Goal: Information Seeking & Learning: Understand process/instructions

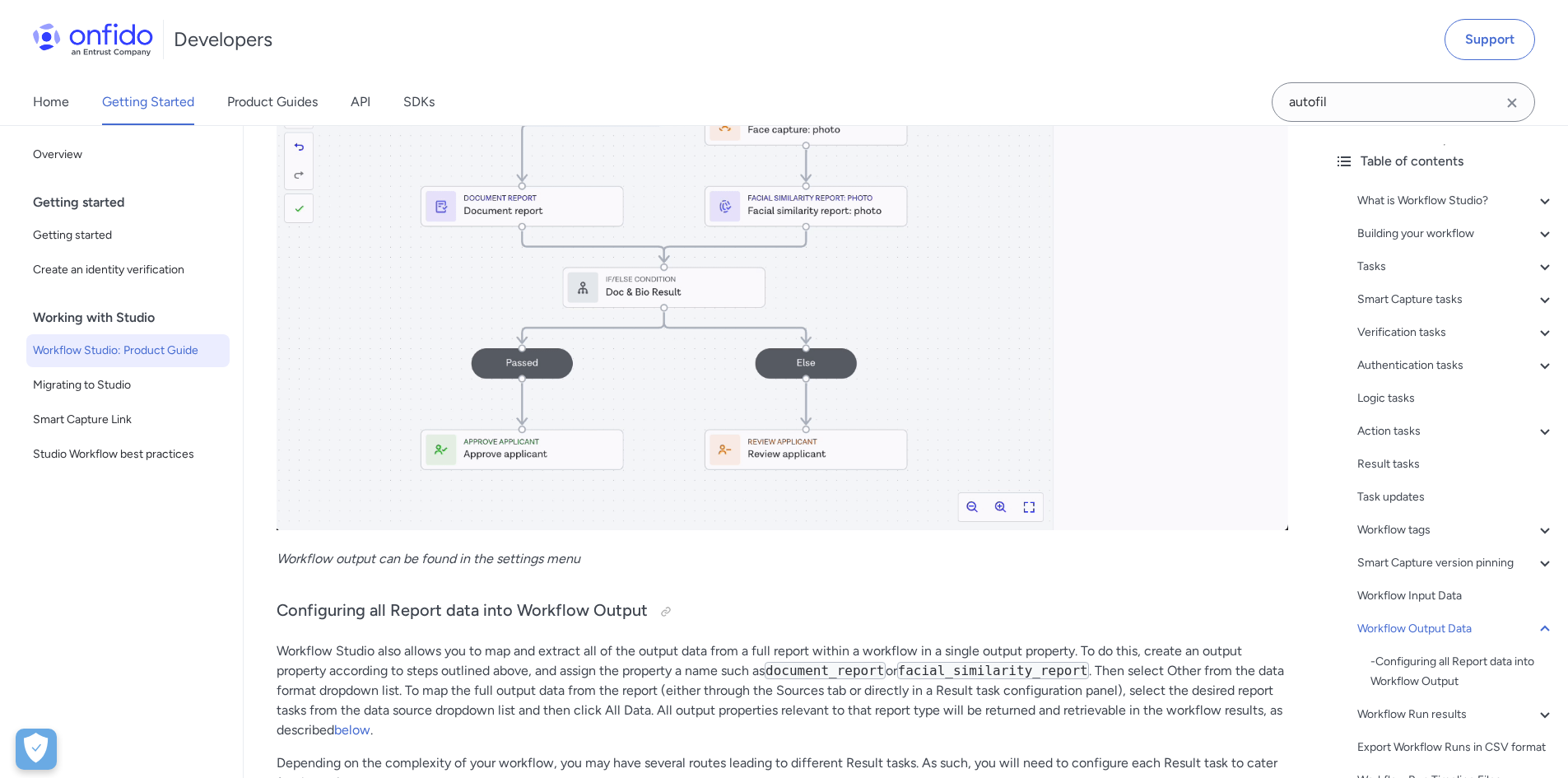
scroll to position [40305, 0]
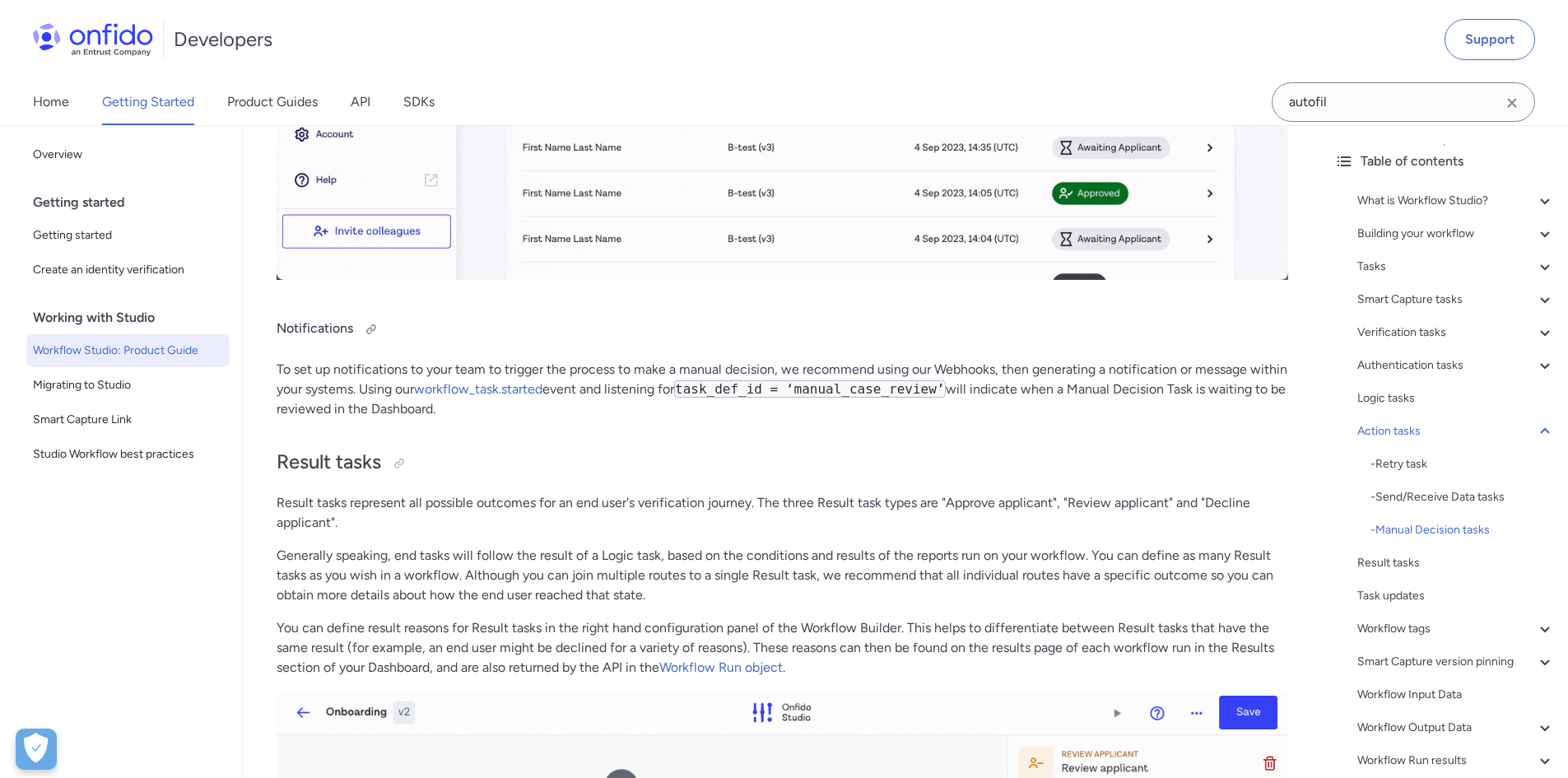
scroll to position [32302, 0]
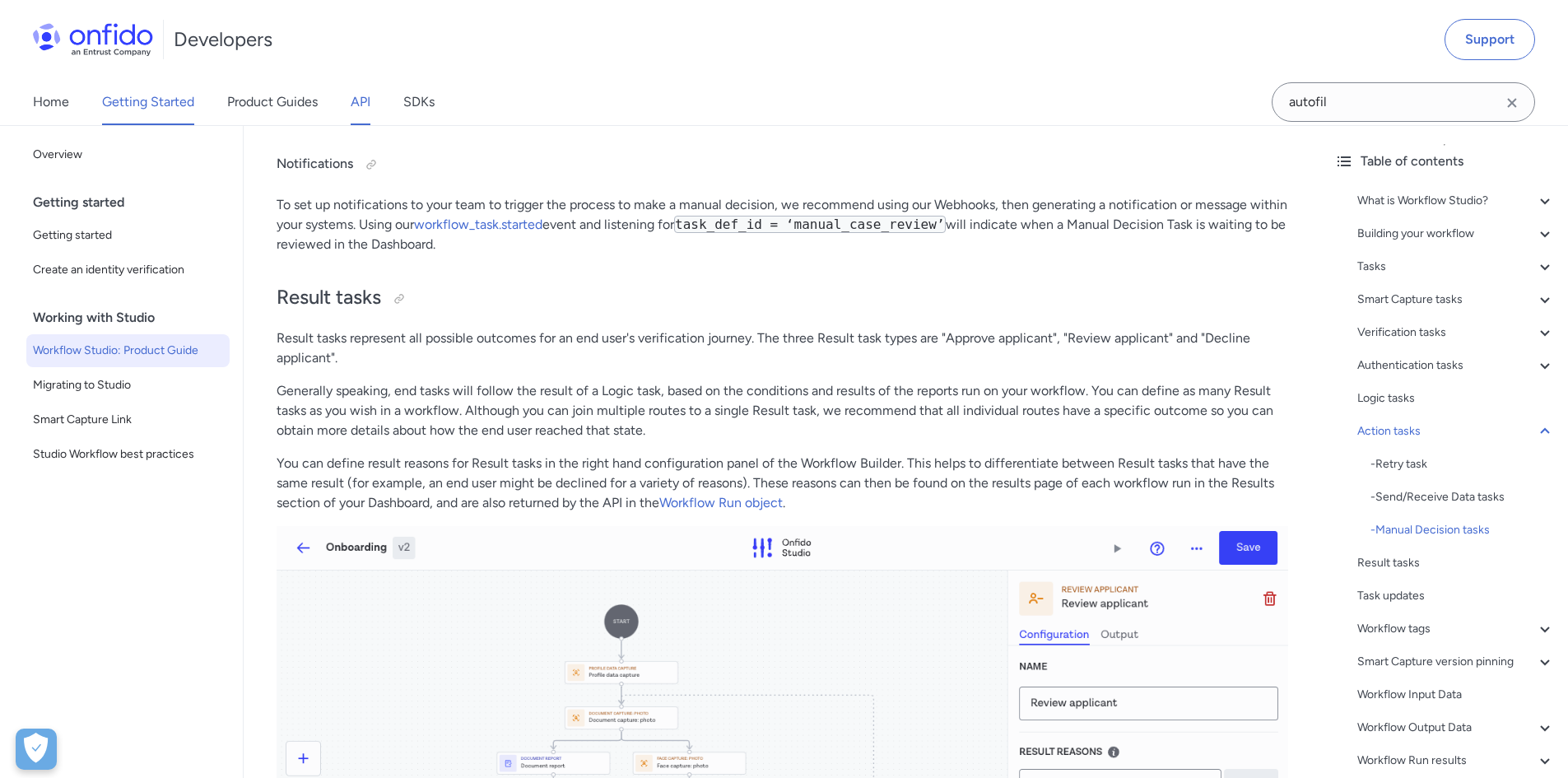
click at [354, 103] on link "API" at bounding box center [360, 102] width 20 height 46
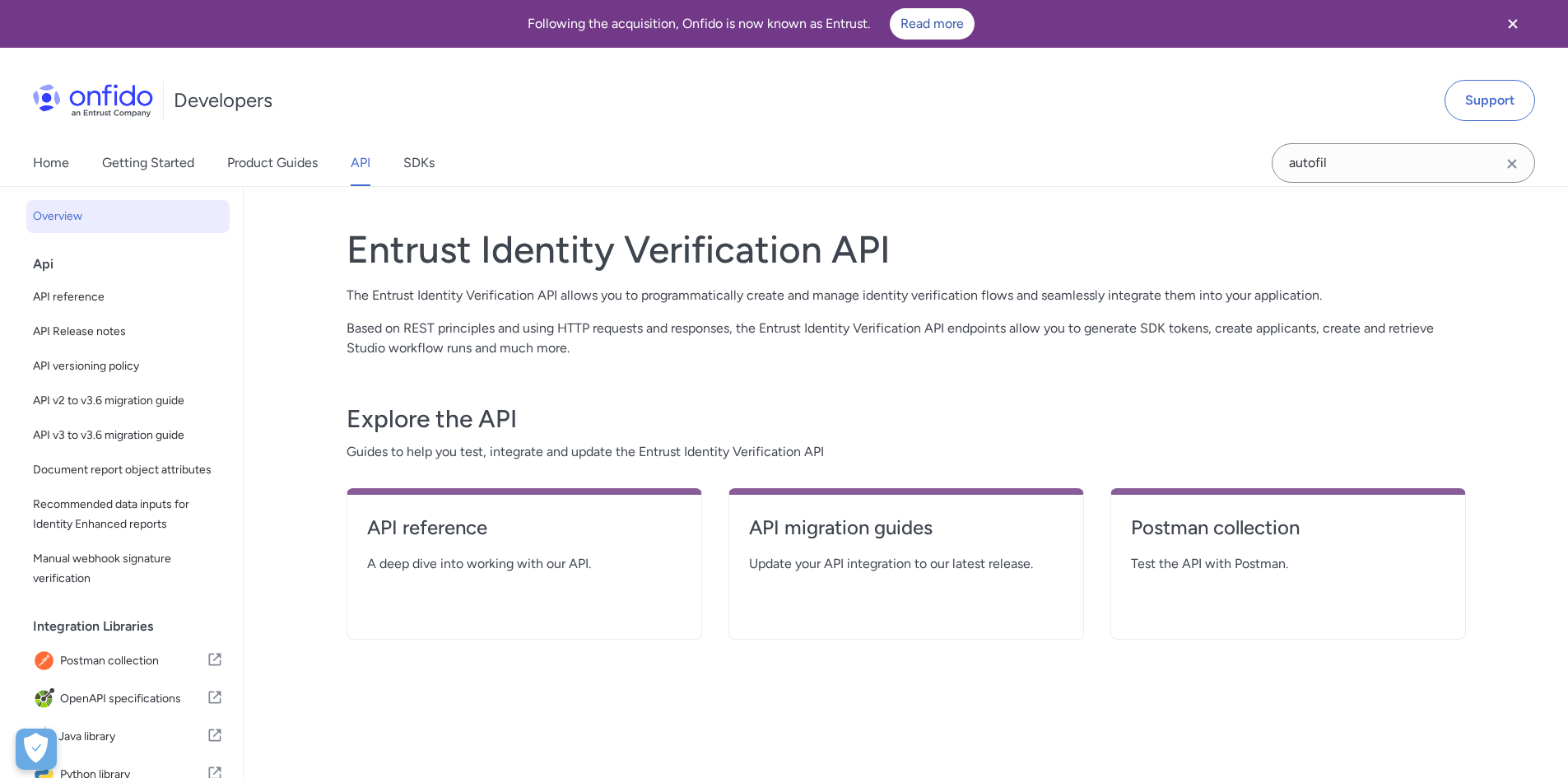
click at [149, 275] on div "Api" at bounding box center [134, 264] width 203 height 33
click at [147, 287] on span "API reference" at bounding box center [128, 297] width 190 height 20
select select "http"
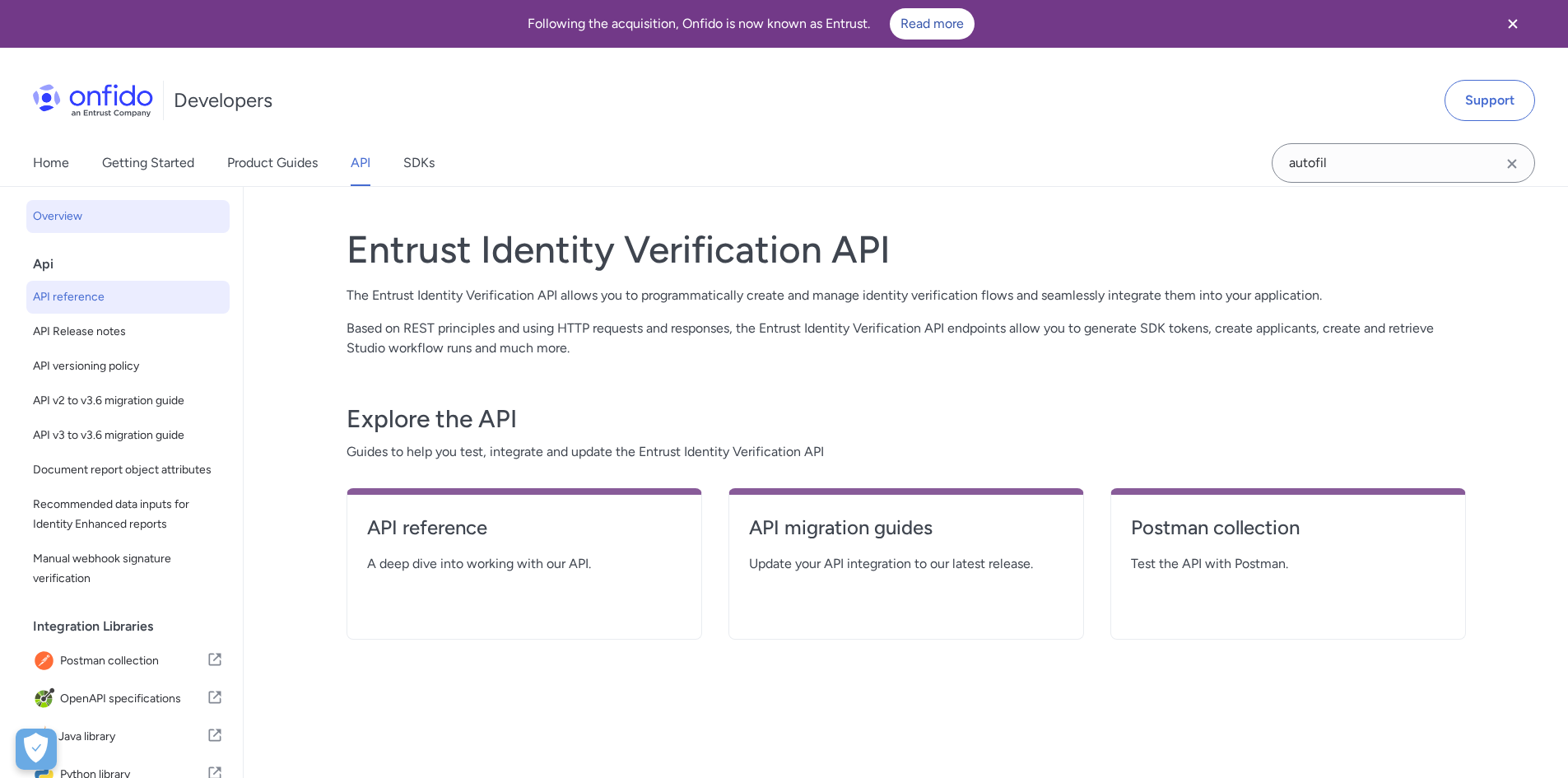
select select "http"
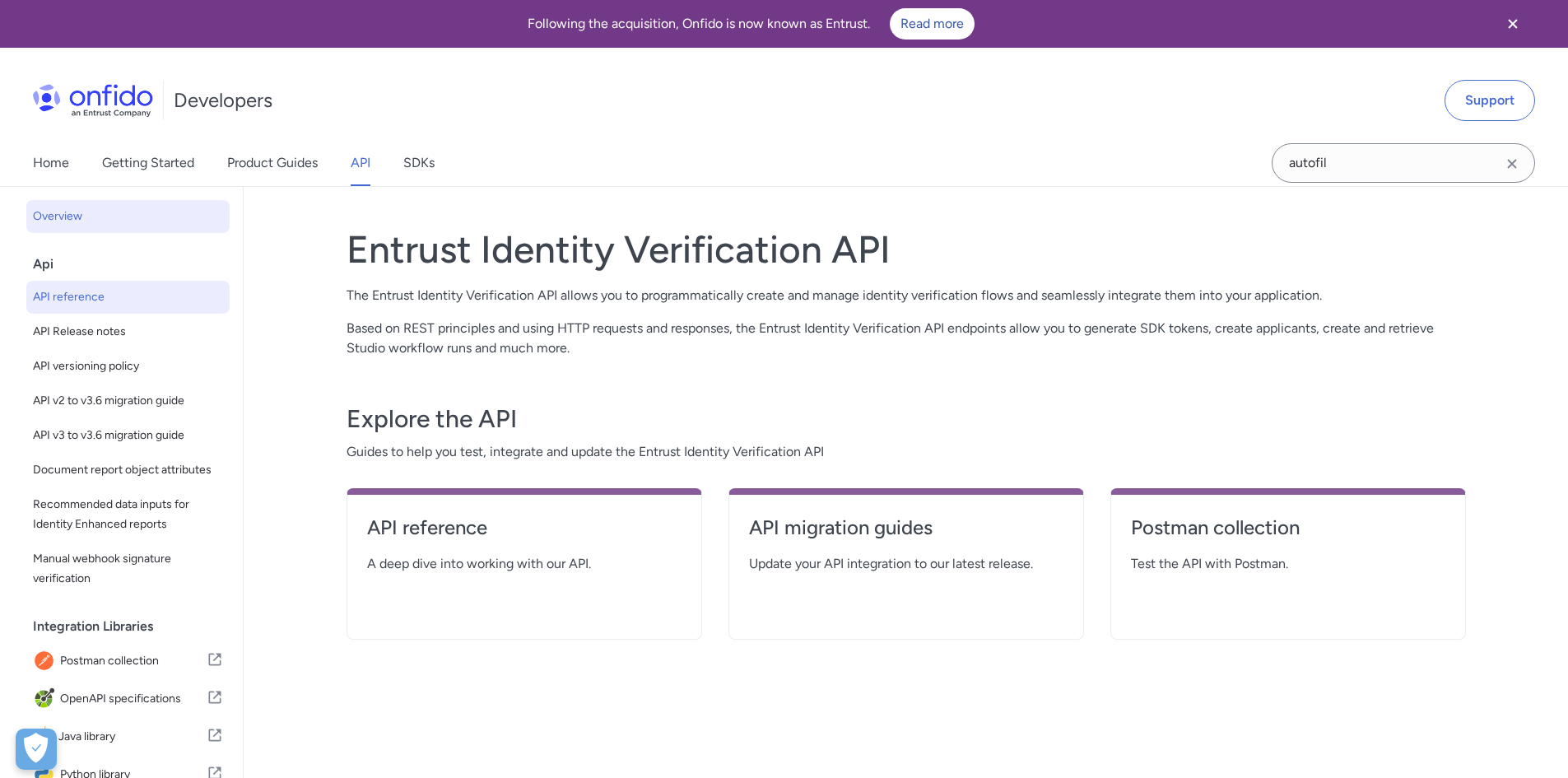
select select "http"
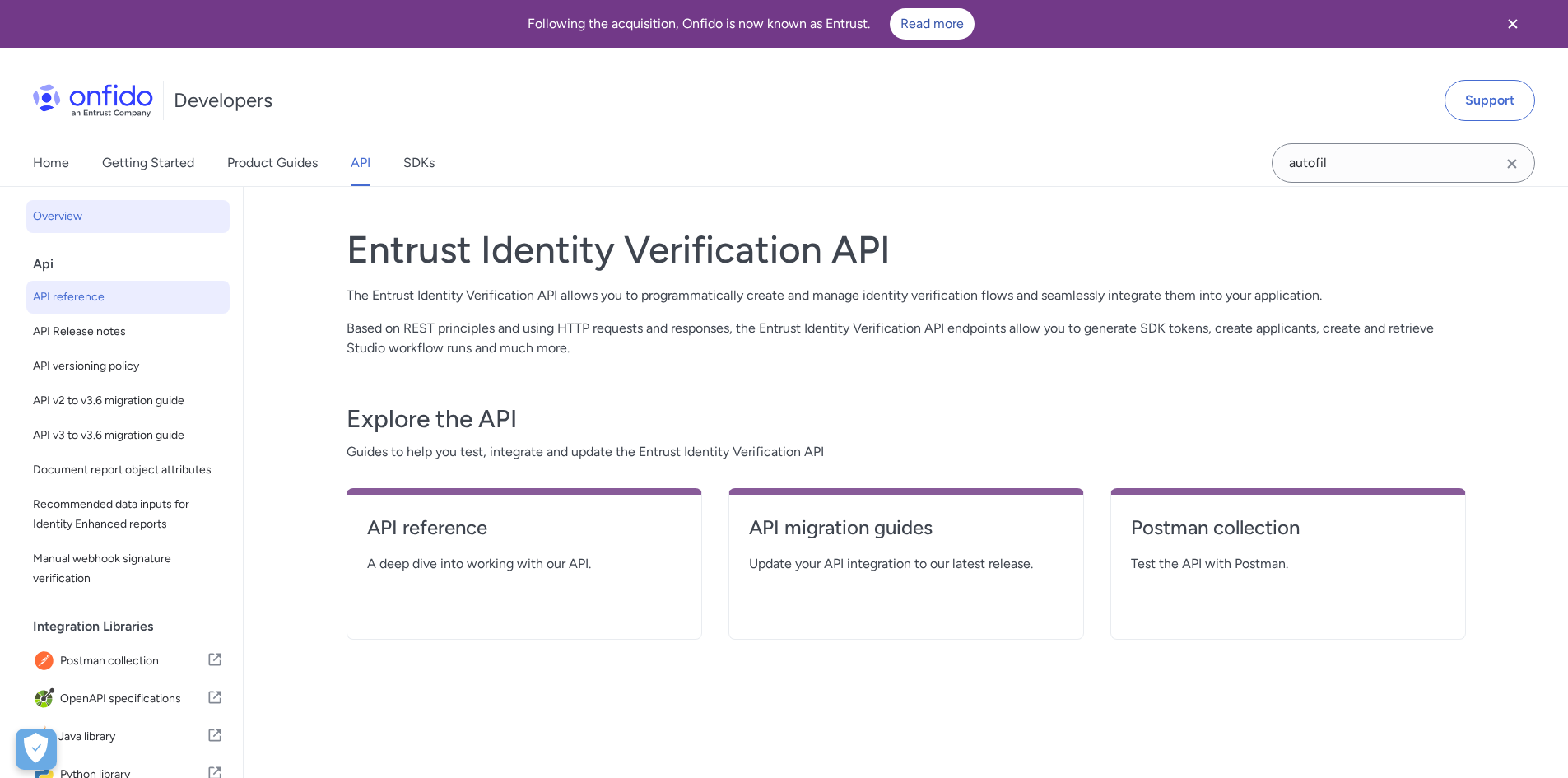
select select "http"
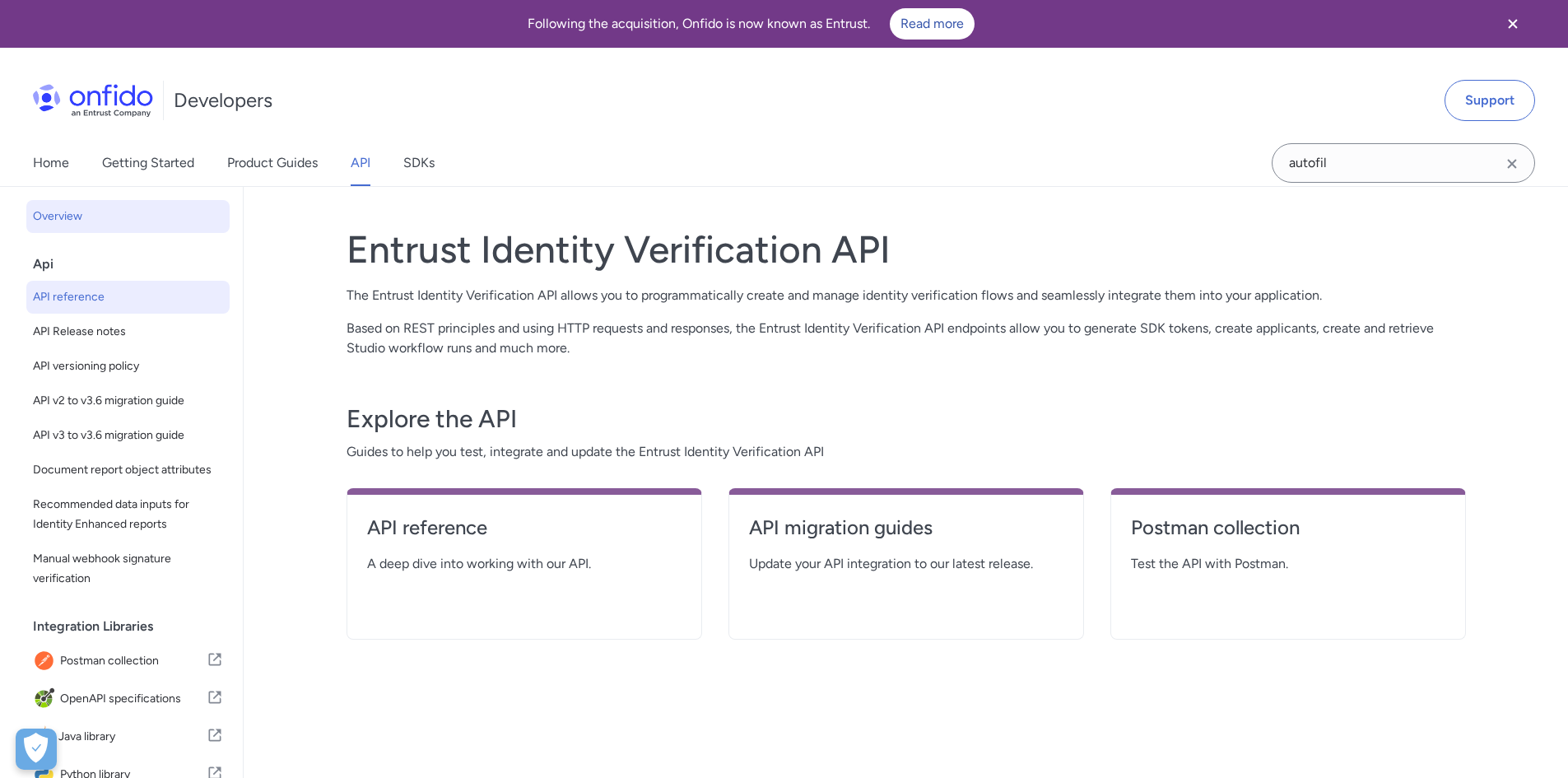
select select "http"
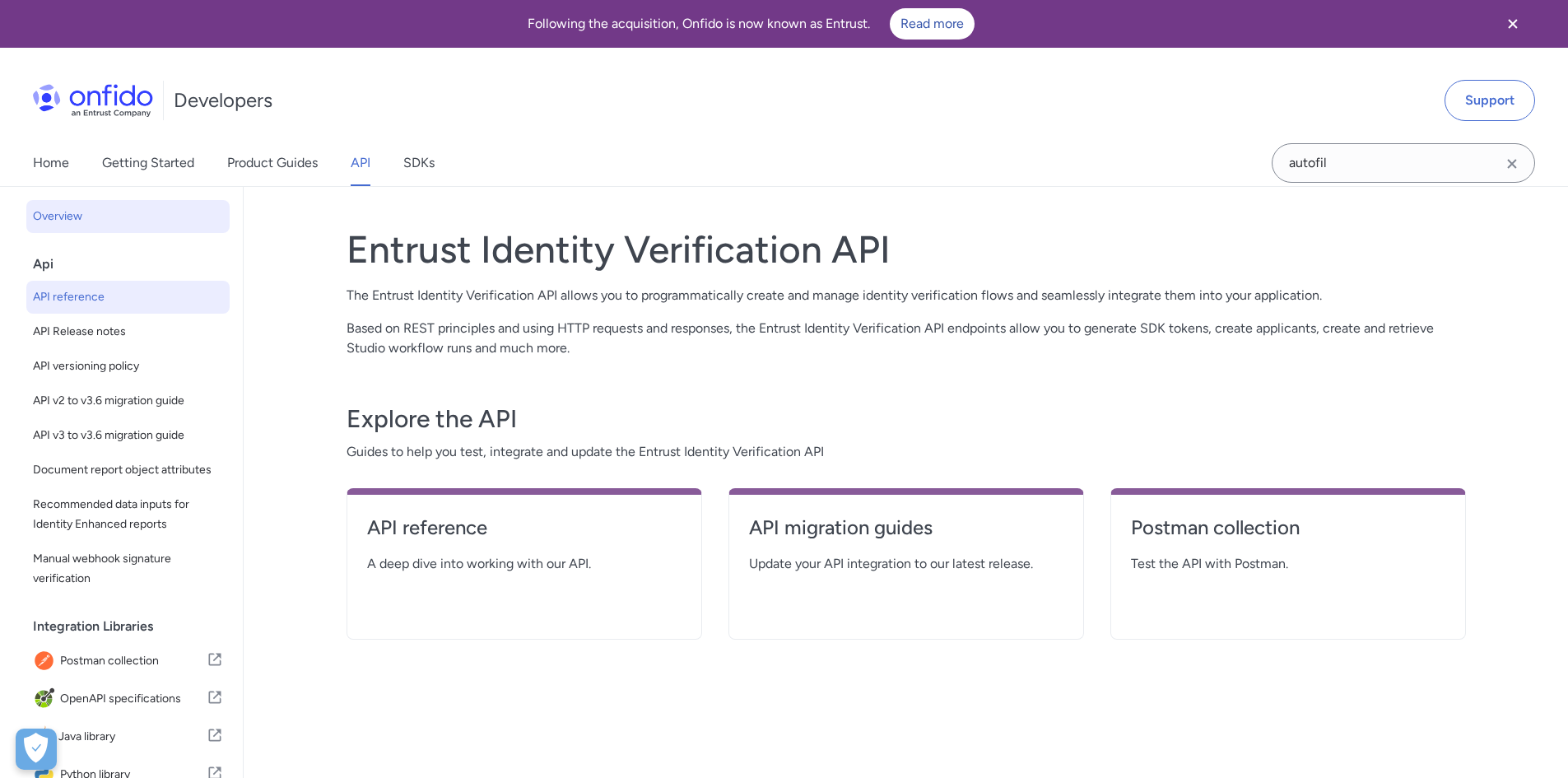
select select "http"
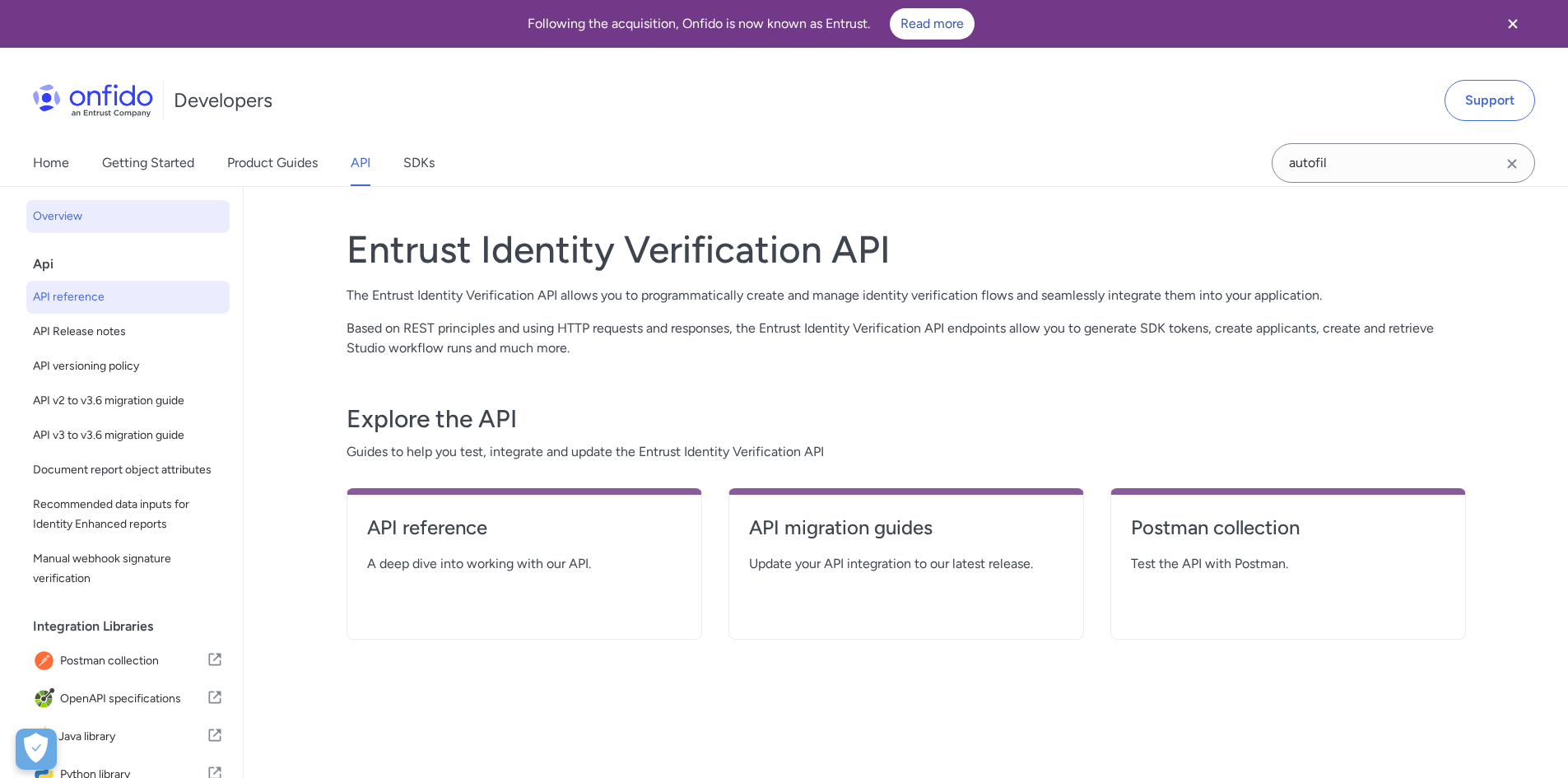
select select "http"
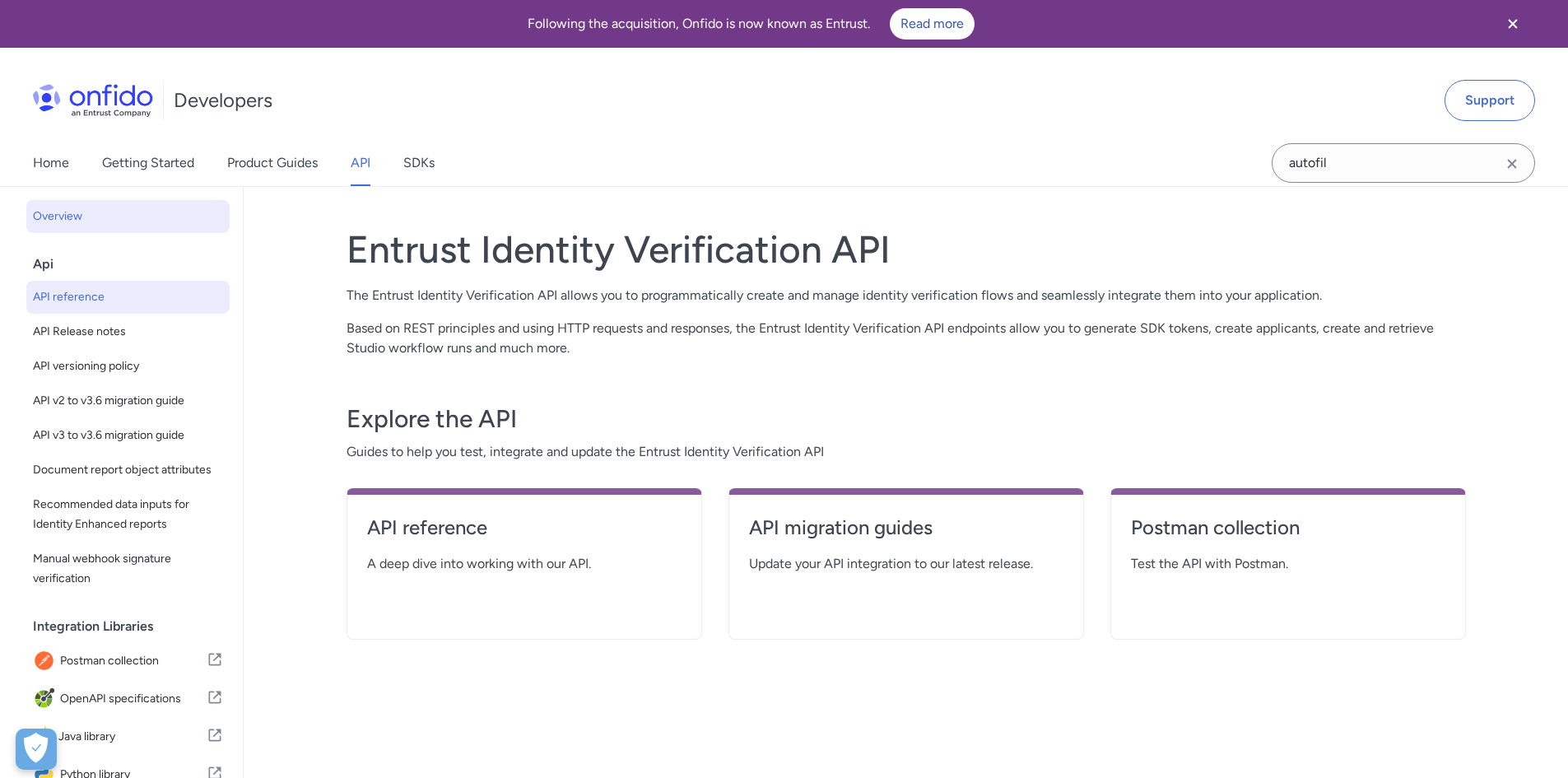
select select "http"
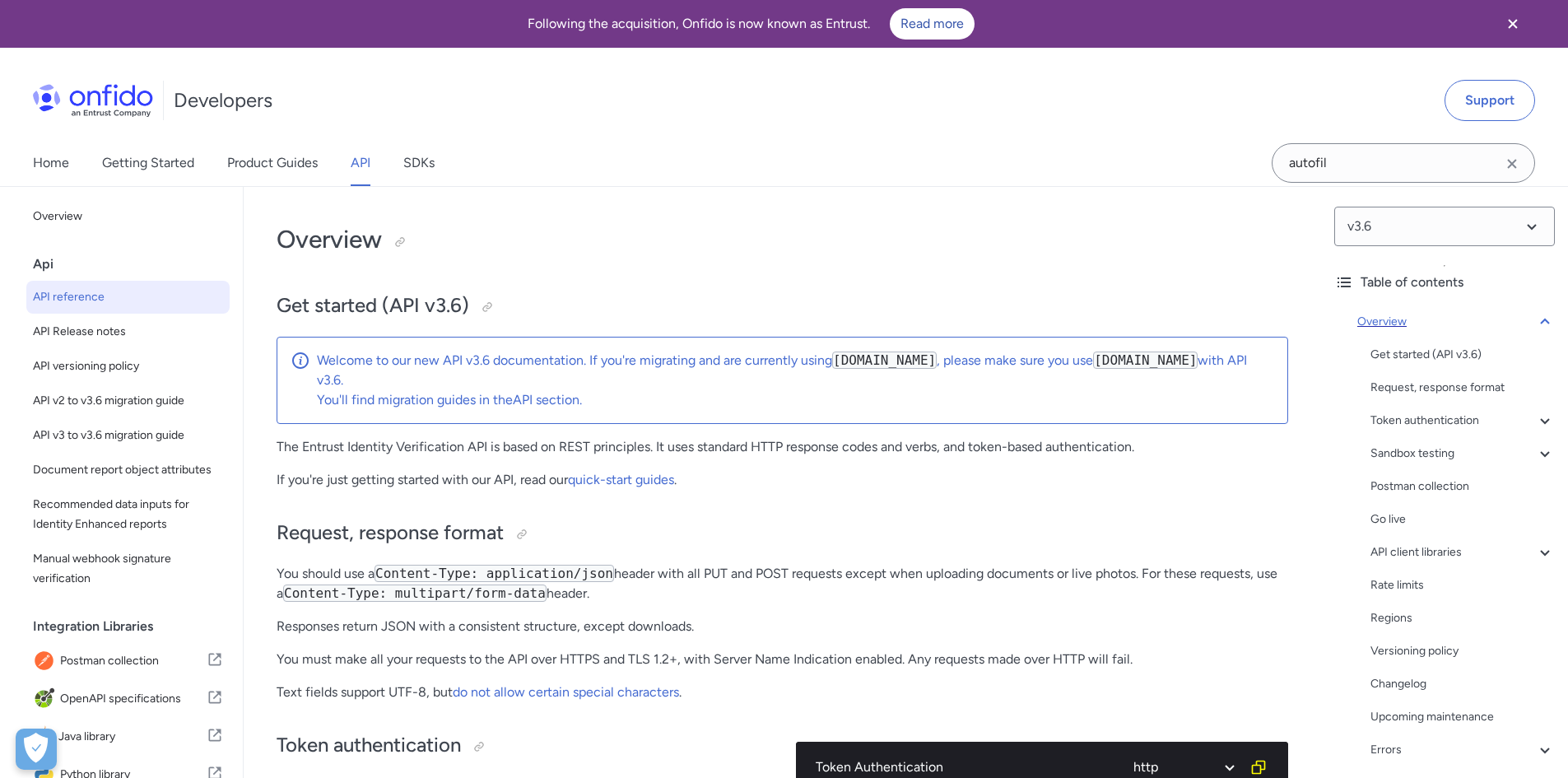
click at [1535, 322] on icon at bounding box center [1545, 322] width 20 height 20
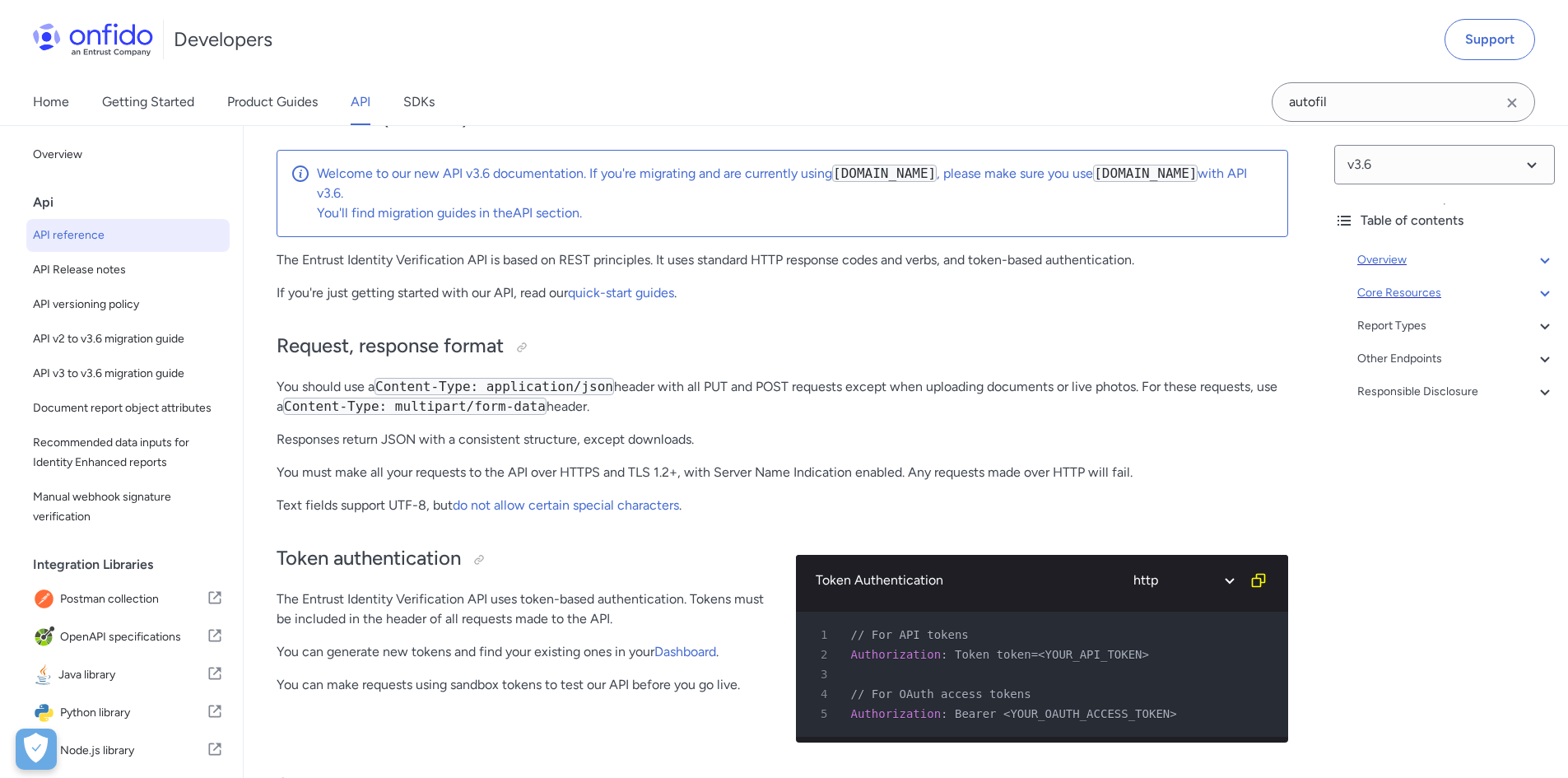
click at [1540, 298] on icon at bounding box center [1545, 293] width 20 height 20
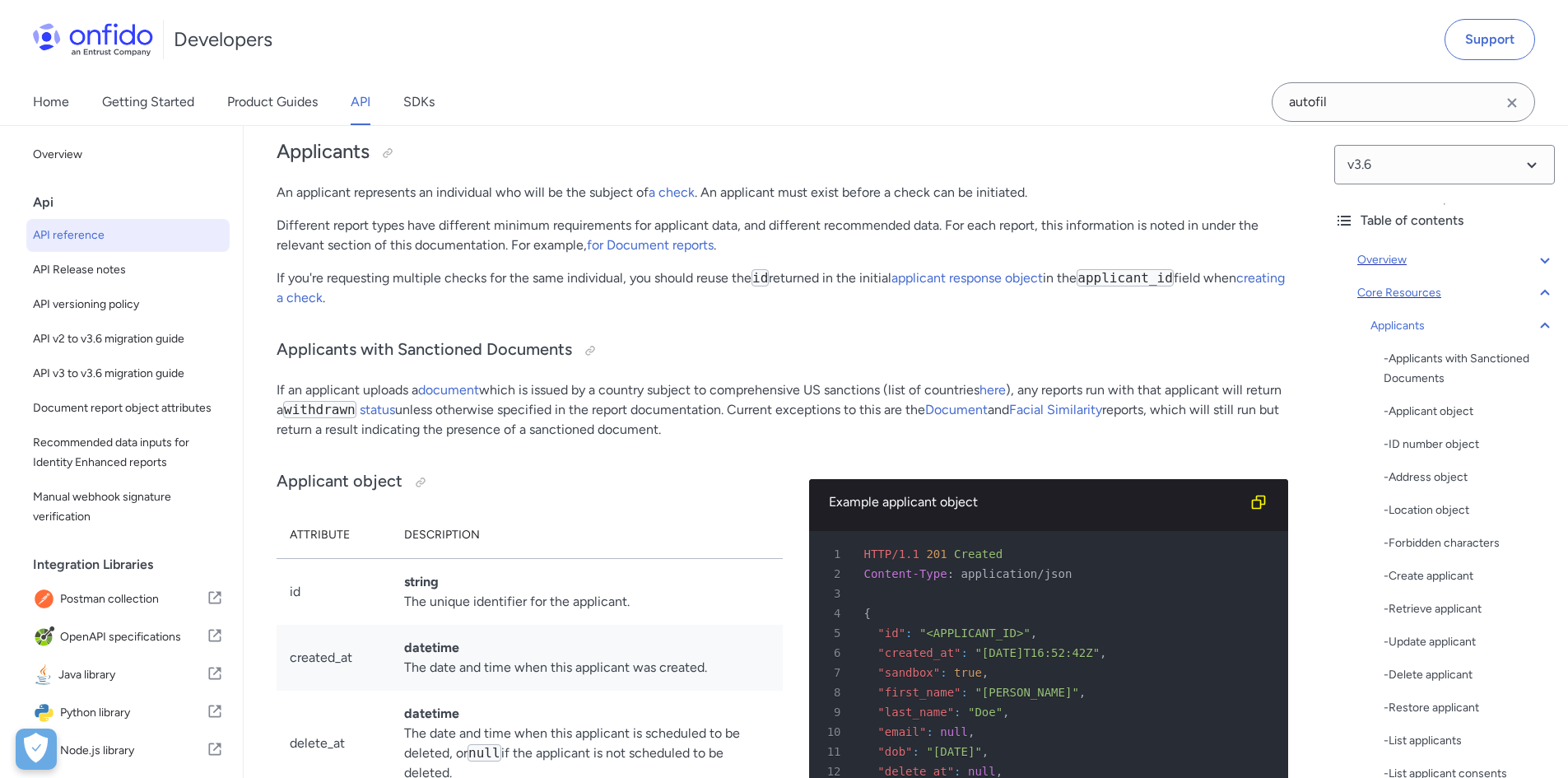
click at [1544, 330] on div "v3.6 Table of contents Overview Get started (API v3.6) Request, response format…" at bounding box center [1445, 451] width 247 height 653
click at [1535, 328] on icon at bounding box center [1545, 326] width 20 height 20
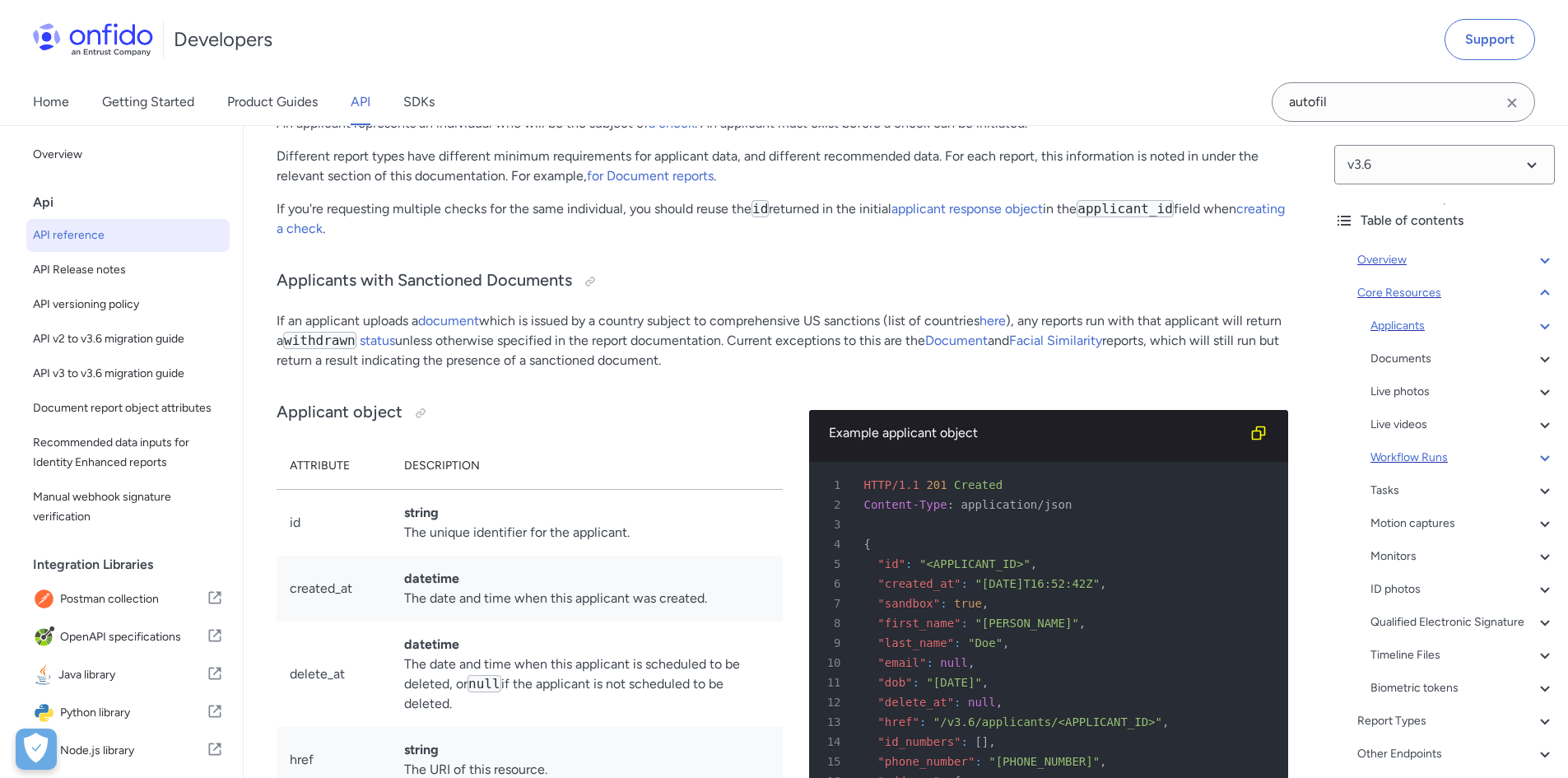
click at [1535, 453] on icon at bounding box center [1545, 457] width 20 height 20
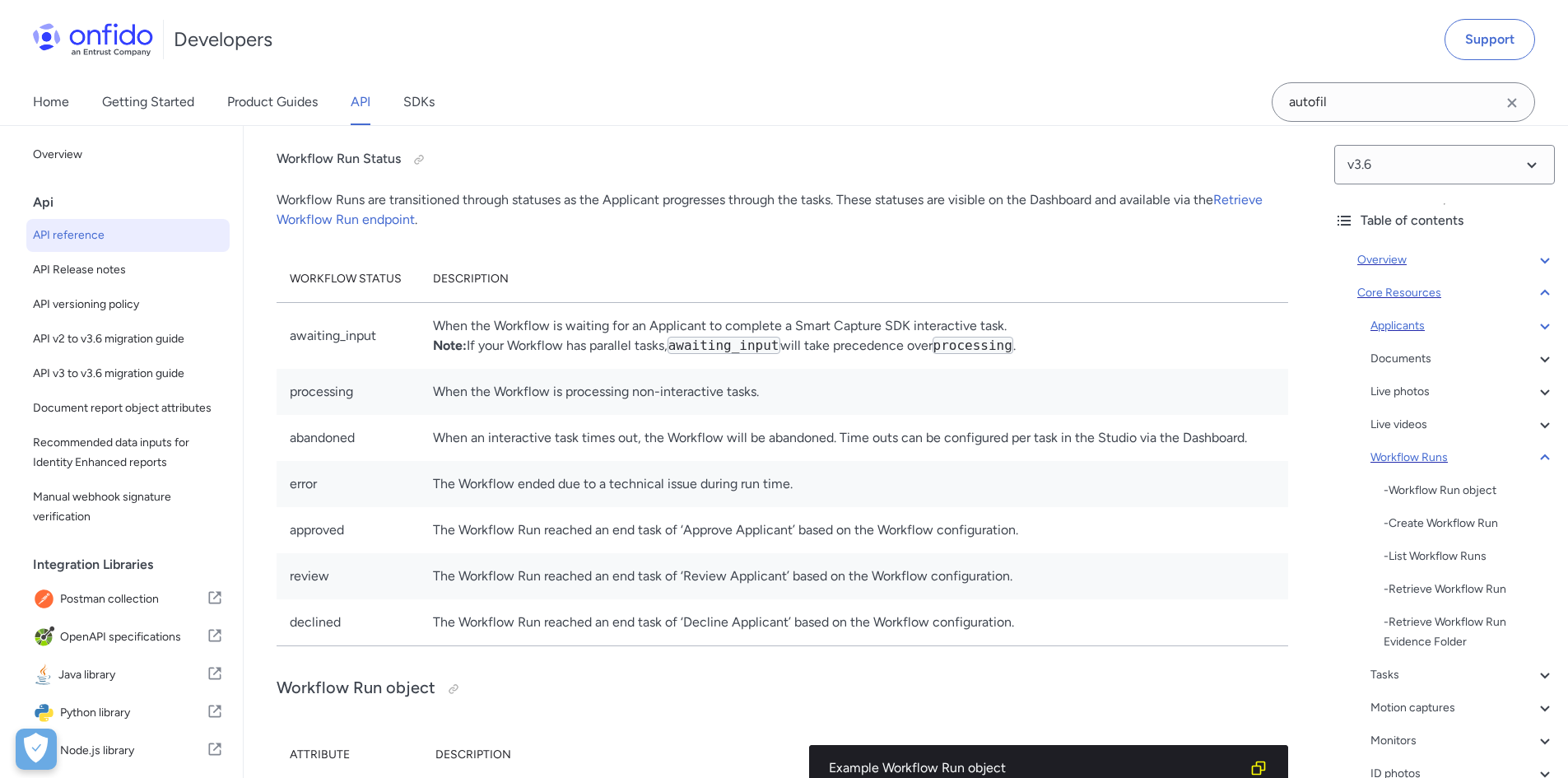
click at [1535, 453] on icon at bounding box center [1545, 457] width 20 height 20
click at [1531, 472] on div "Applicants - Applicants with Sanctioned Documents - Applicant object - ID numbe…" at bounding box center [1462, 507] width 185 height 382
click at [1535, 481] on icon at bounding box center [1545, 490] width 20 height 20
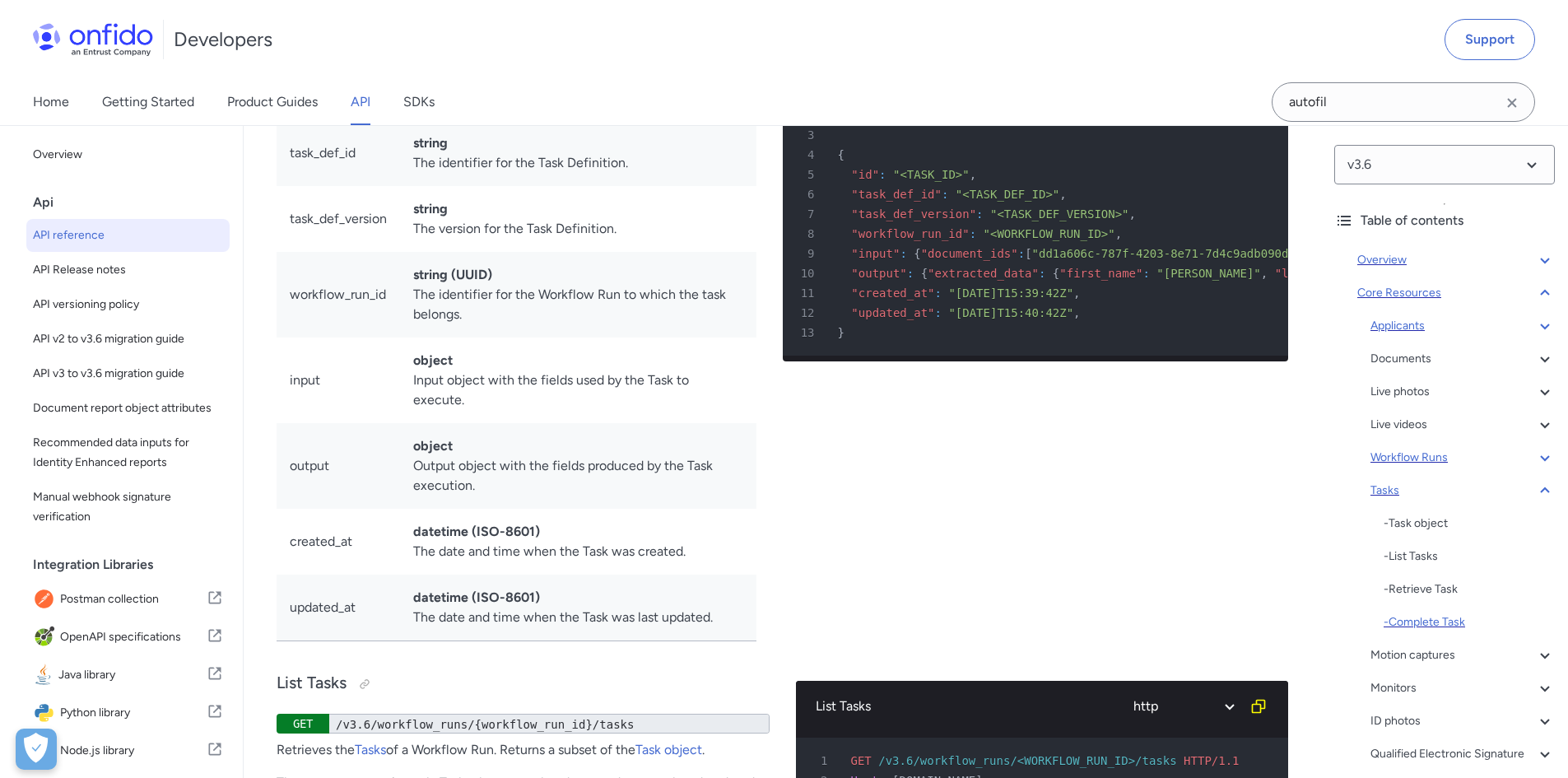
click at [1468, 615] on div "- Complete Task" at bounding box center [1469, 623] width 171 height 20
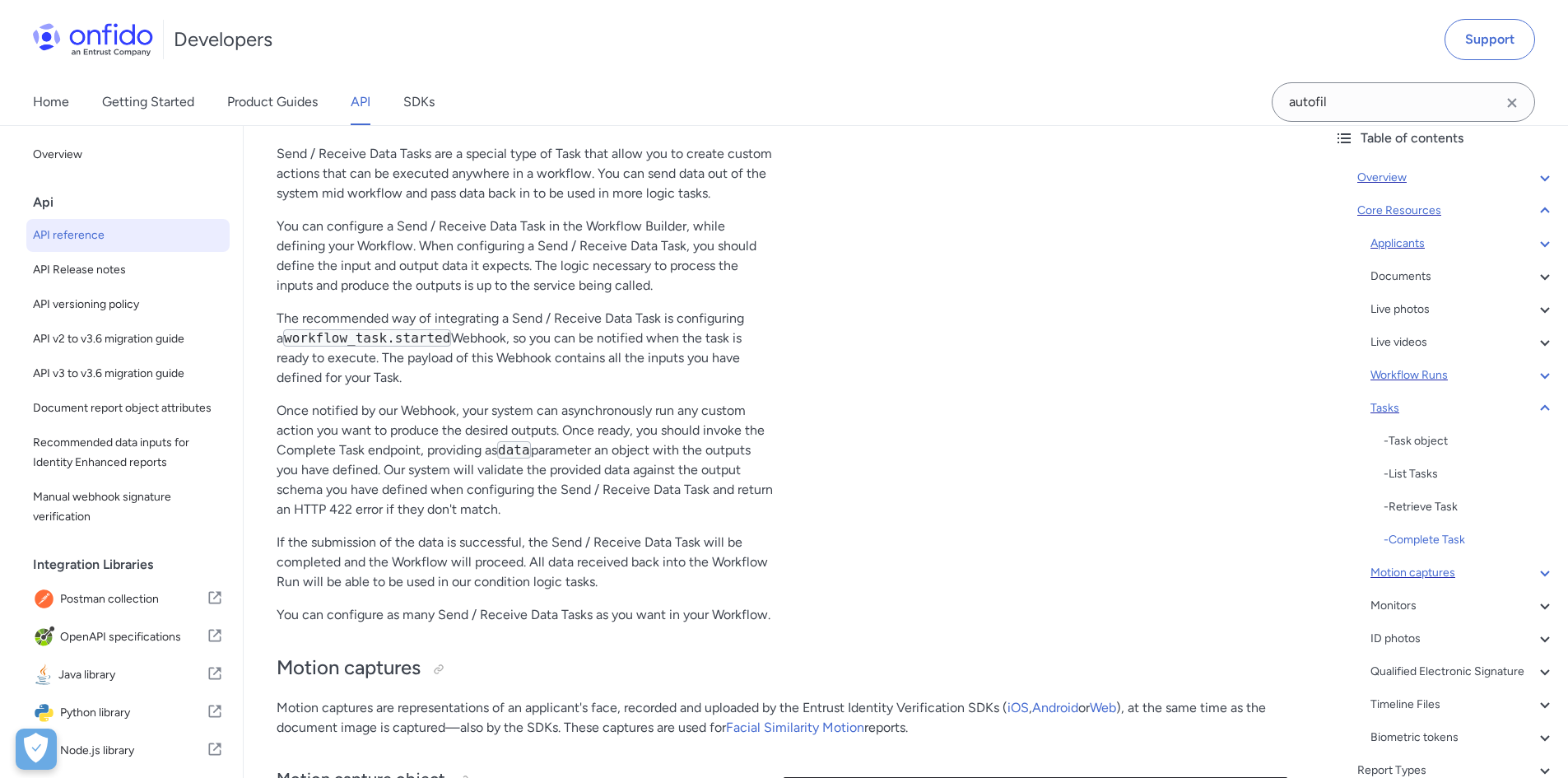
scroll to position [164, 0]
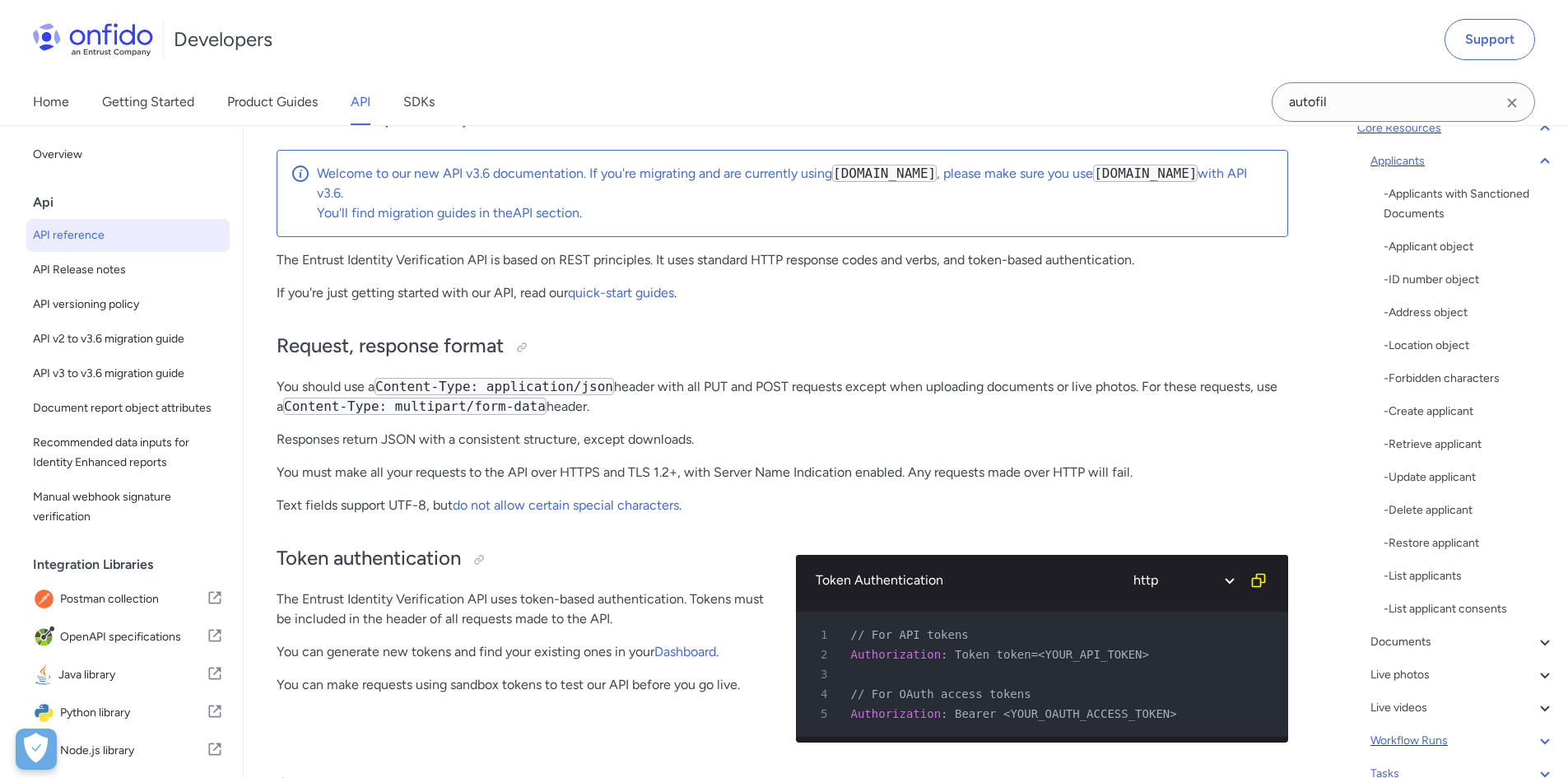
scroll to position [131, 0]
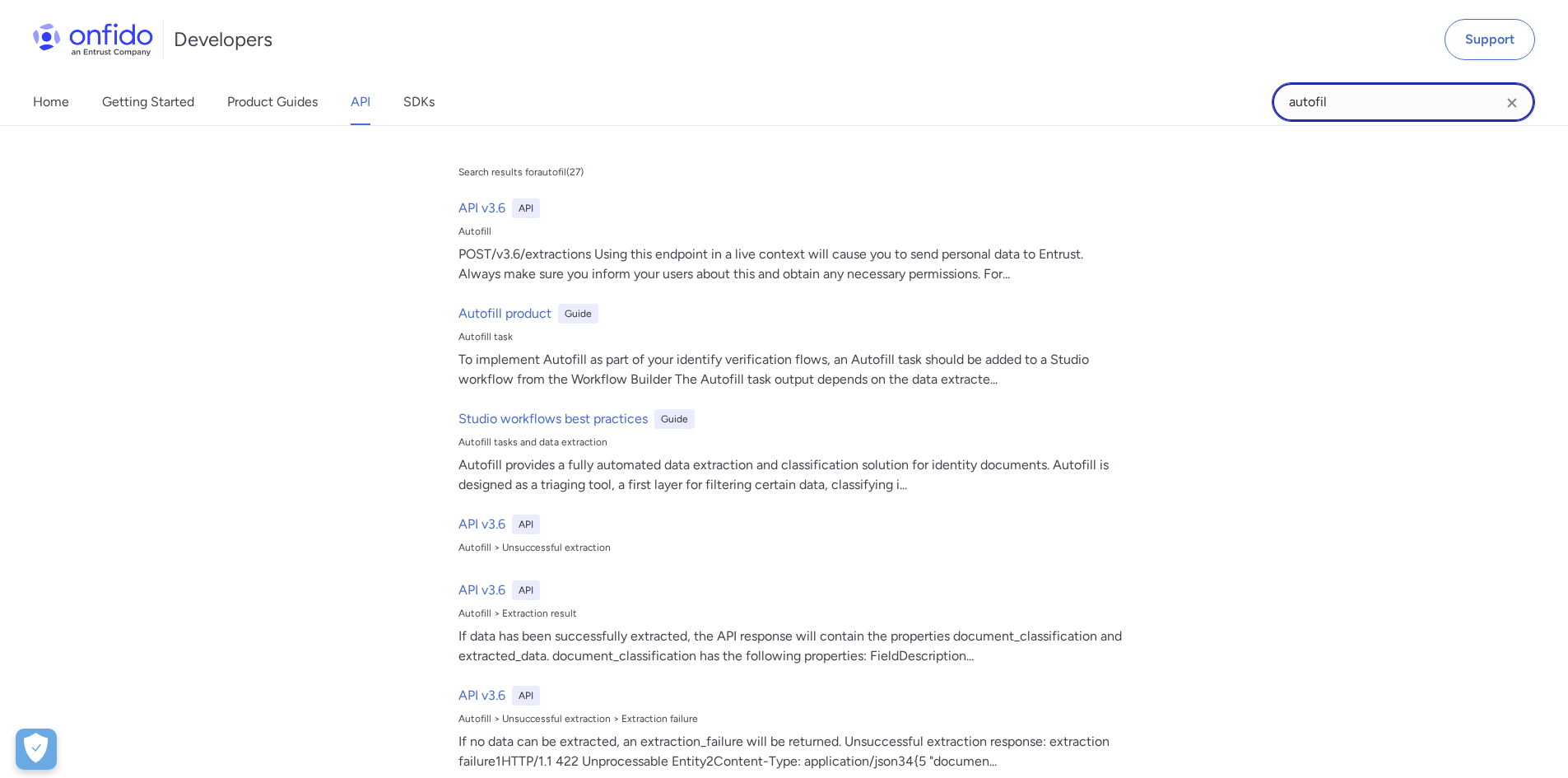
click at [1353, 90] on input "autofil" at bounding box center [1403, 102] width 264 height 39
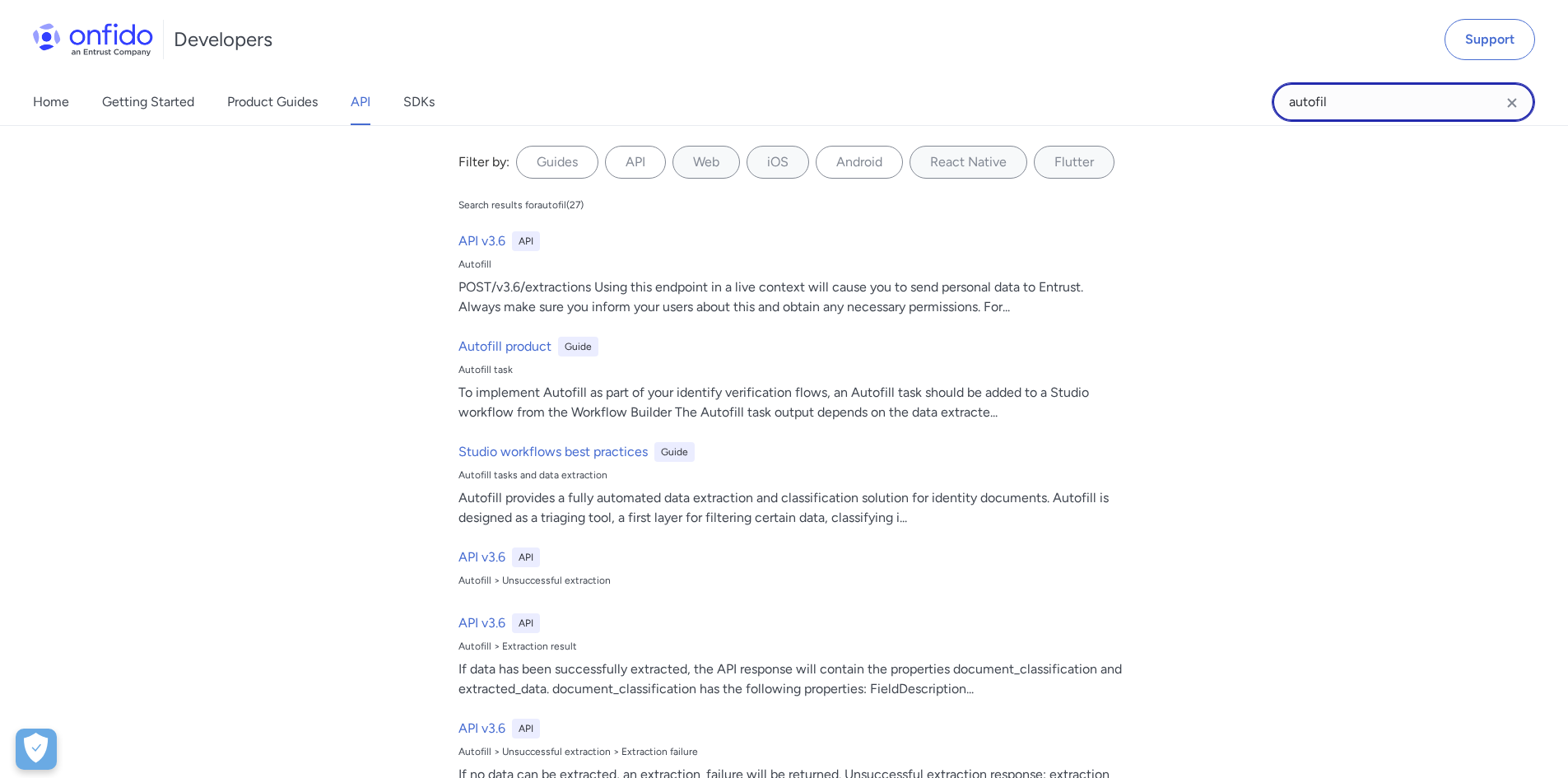
click at [1353, 90] on input "autofil" at bounding box center [1403, 102] width 264 height 39
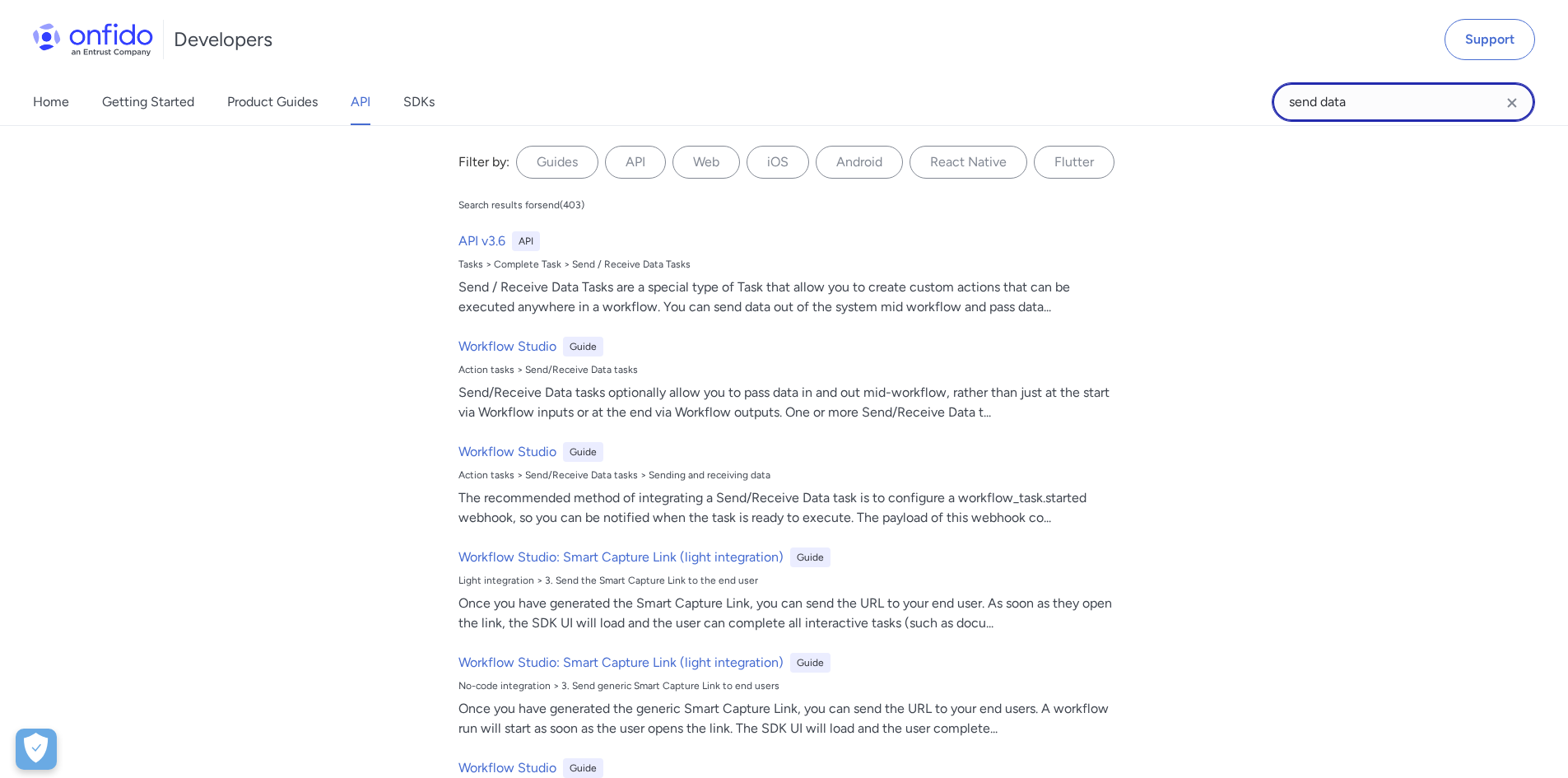
type input "send data"
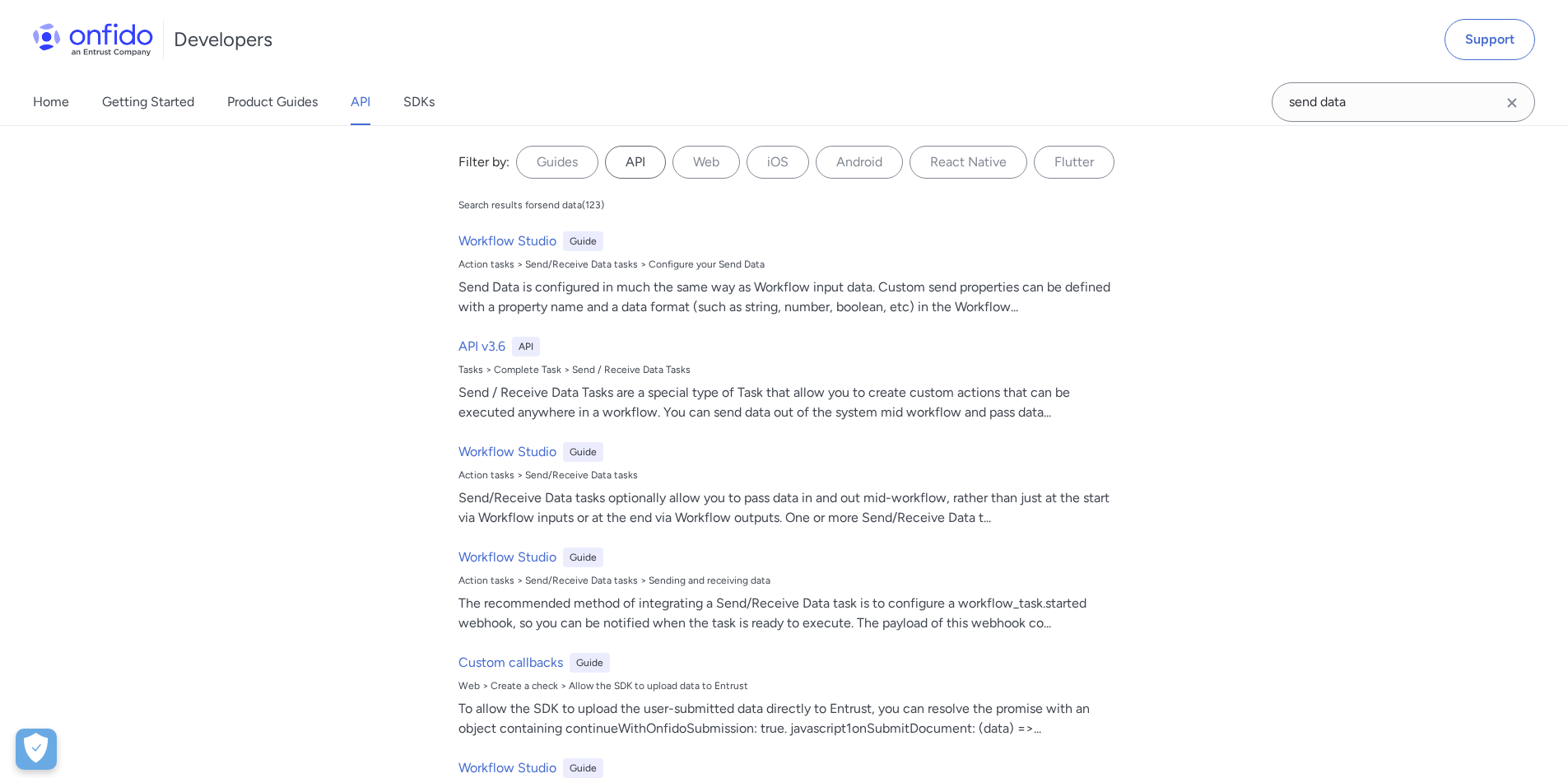
click at [634, 152] on label "API" at bounding box center [635, 162] width 61 height 33
click at [0, 0] on input "API" at bounding box center [0, 0] width 0 height 0
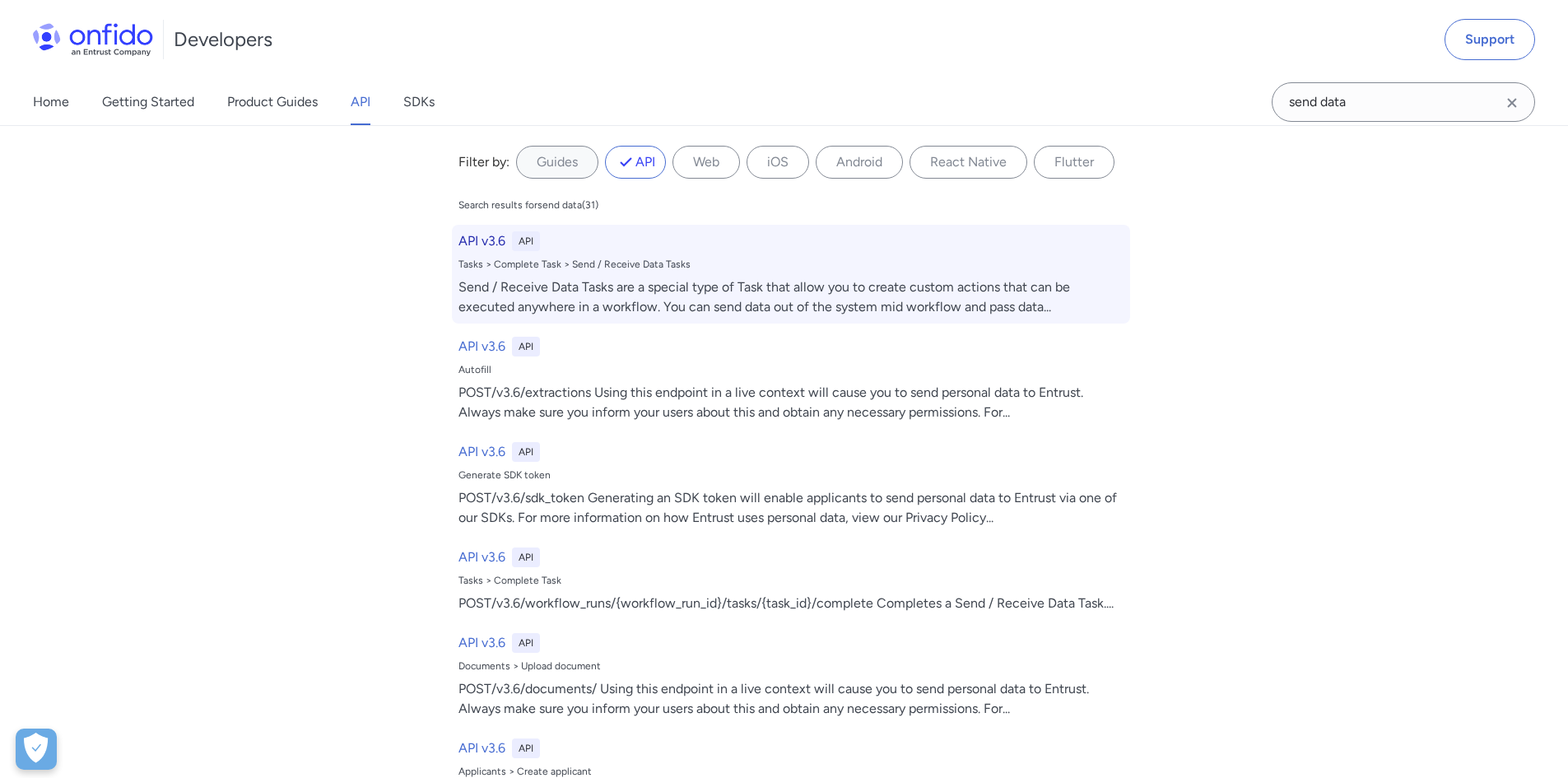
click at [475, 230] on div "API v3.6 API Tasks > Complete Task > Send / Receive Data Tasks Send / Receive D…" at bounding box center [791, 274] width 678 height 99
click at [468, 237] on h6 "API v3.6" at bounding box center [481, 241] width 47 height 20
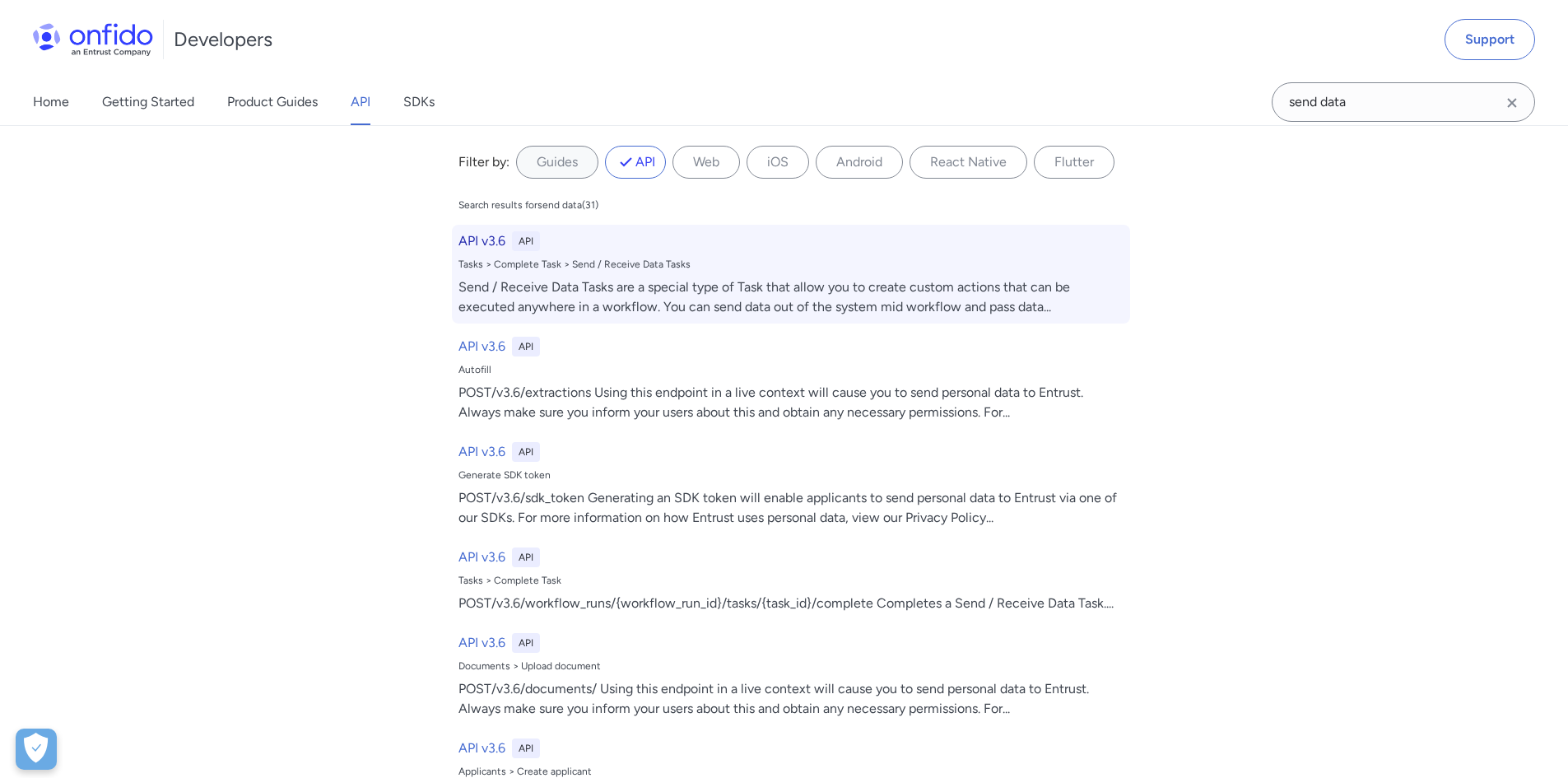
click at [627, 258] on div "Tasks > Complete Task > Send / Receive Data Tasks" at bounding box center [790, 264] width 665 height 13
click at [527, 248] on div "API" at bounding box center [526, 241] width 28 height 20
click at [498, 243] on h6 "API v3.6" at bounding box center [481, 241] width 47 height 20
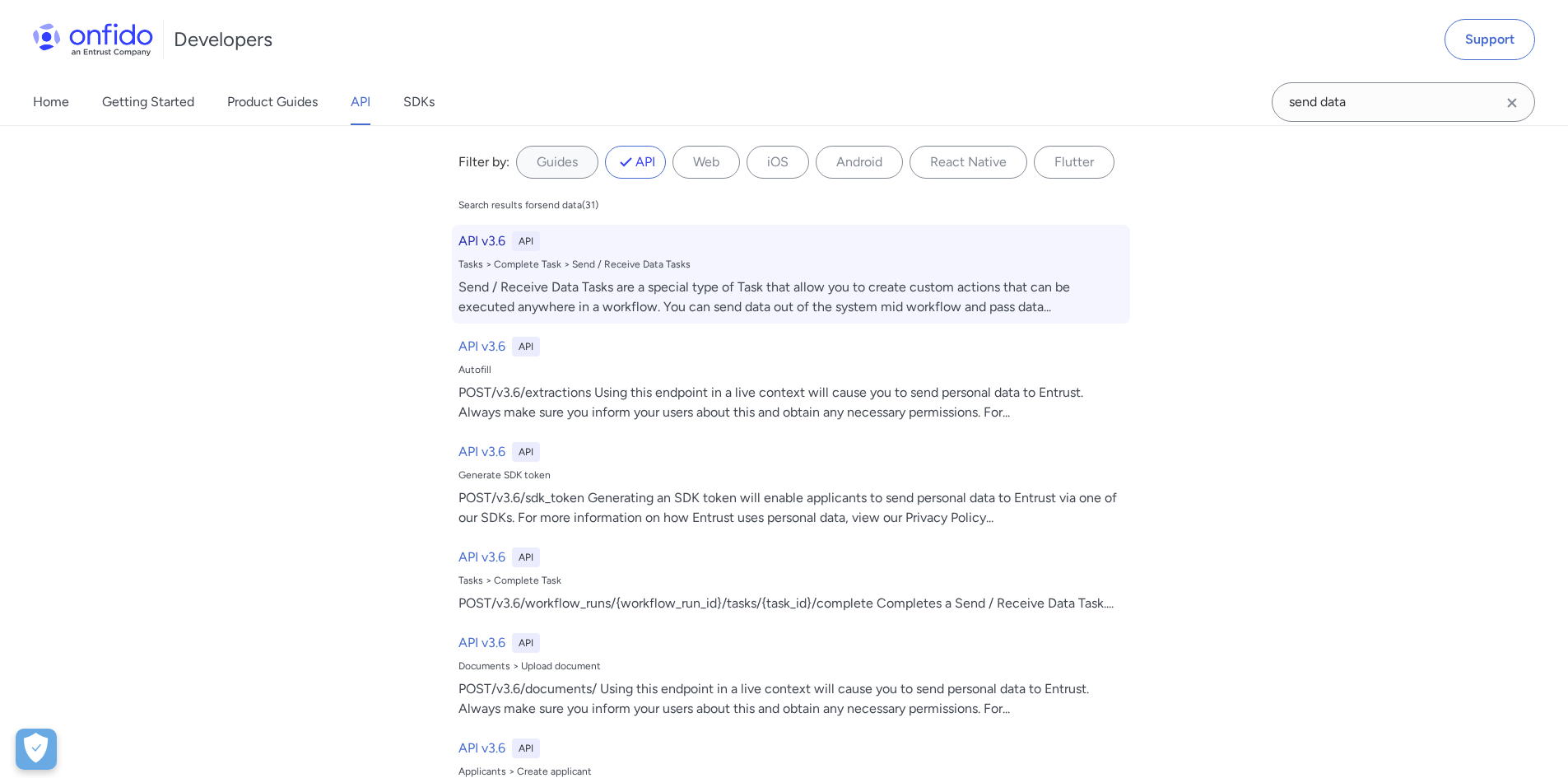
drag, startPoint x: 498, startPoint y: 243, endPoint x: 550, endPoint y: 247, distance: 52.2
click at [497, 242] on h6 "API v3.6" at bounding box center [481, 241] width 47 height 20
click at [665, 265] on div "Tasks > Complete Task > Send / Receive Data Tasks" at bounding box center [790, 264] width 665 height 13
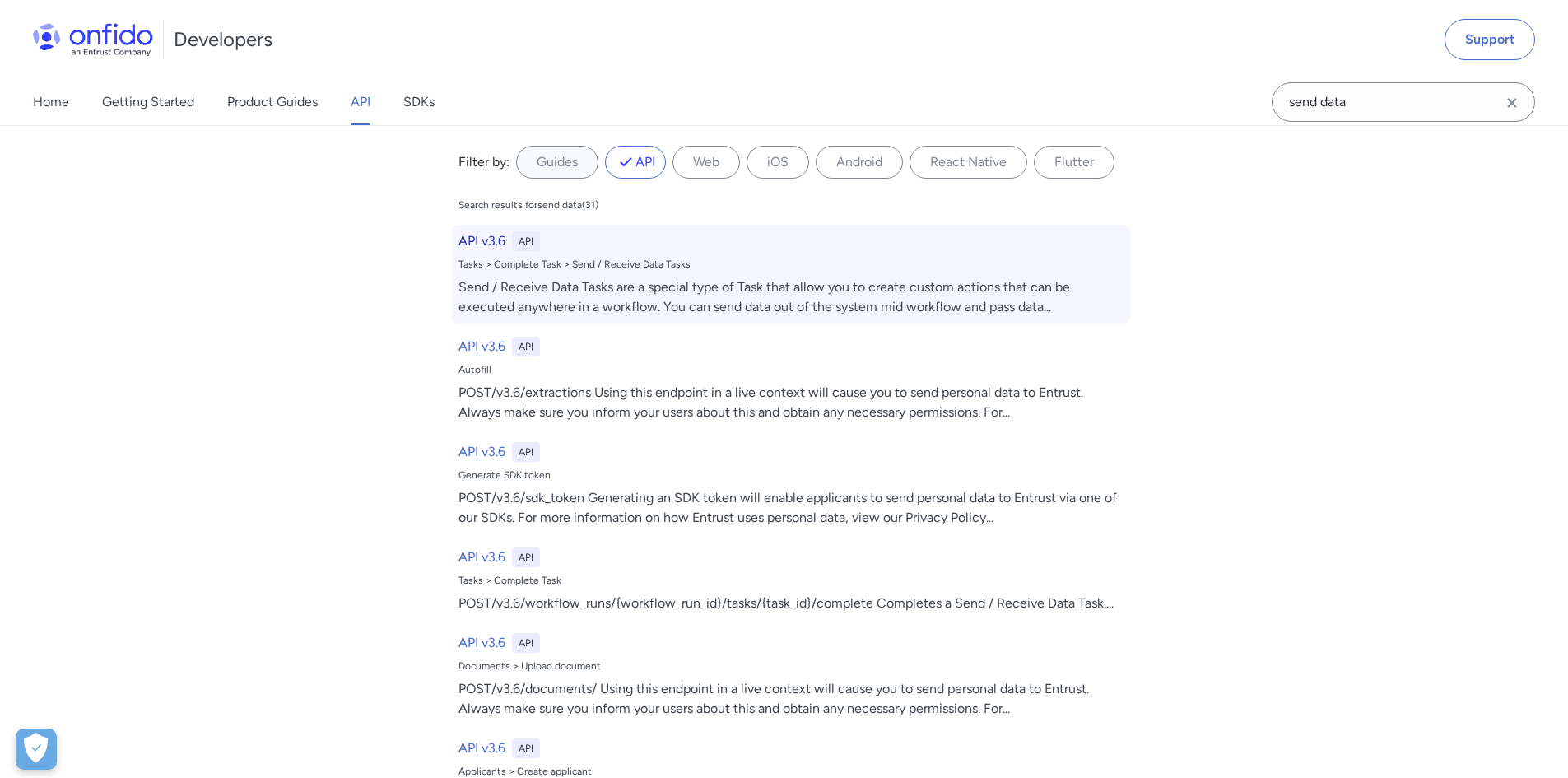
click at [665, 265] on div "Tasks > Complete Task > Send / Receive Data Tasks" at bounding box center [790, 264] width 665 height 13
click at [693, 290] on div "Send / Receive Data Tasks are a special type of Task that allow you to create c…" at bounding box center [790, 297] width 665 height 39
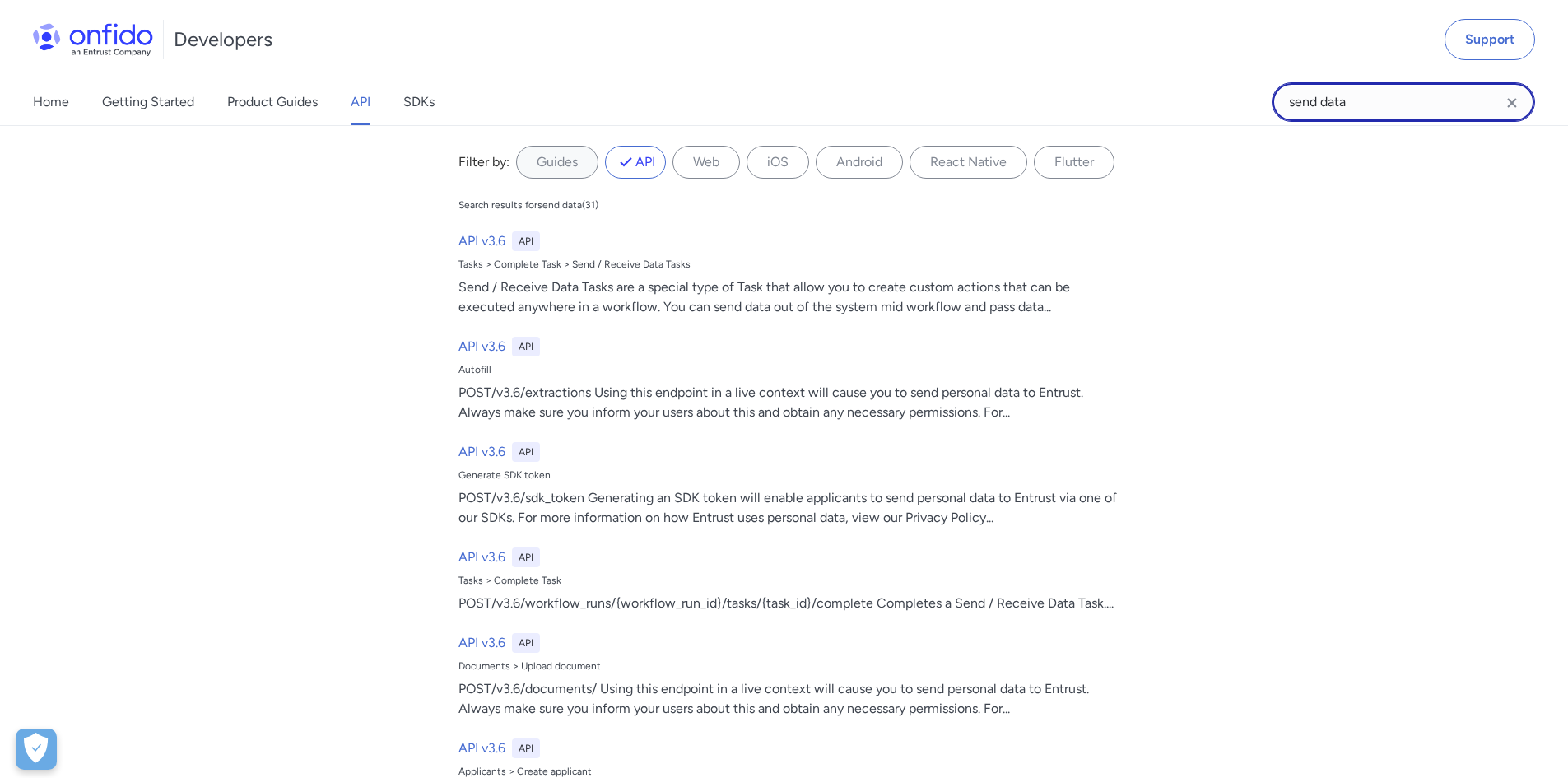
click at [1525, 107] on input "send data" at bounding box center [1403, 102] width 264 height 39
click at [1523, 105] on input "send data" at bounding box center [1403, 102] width 264 height 39
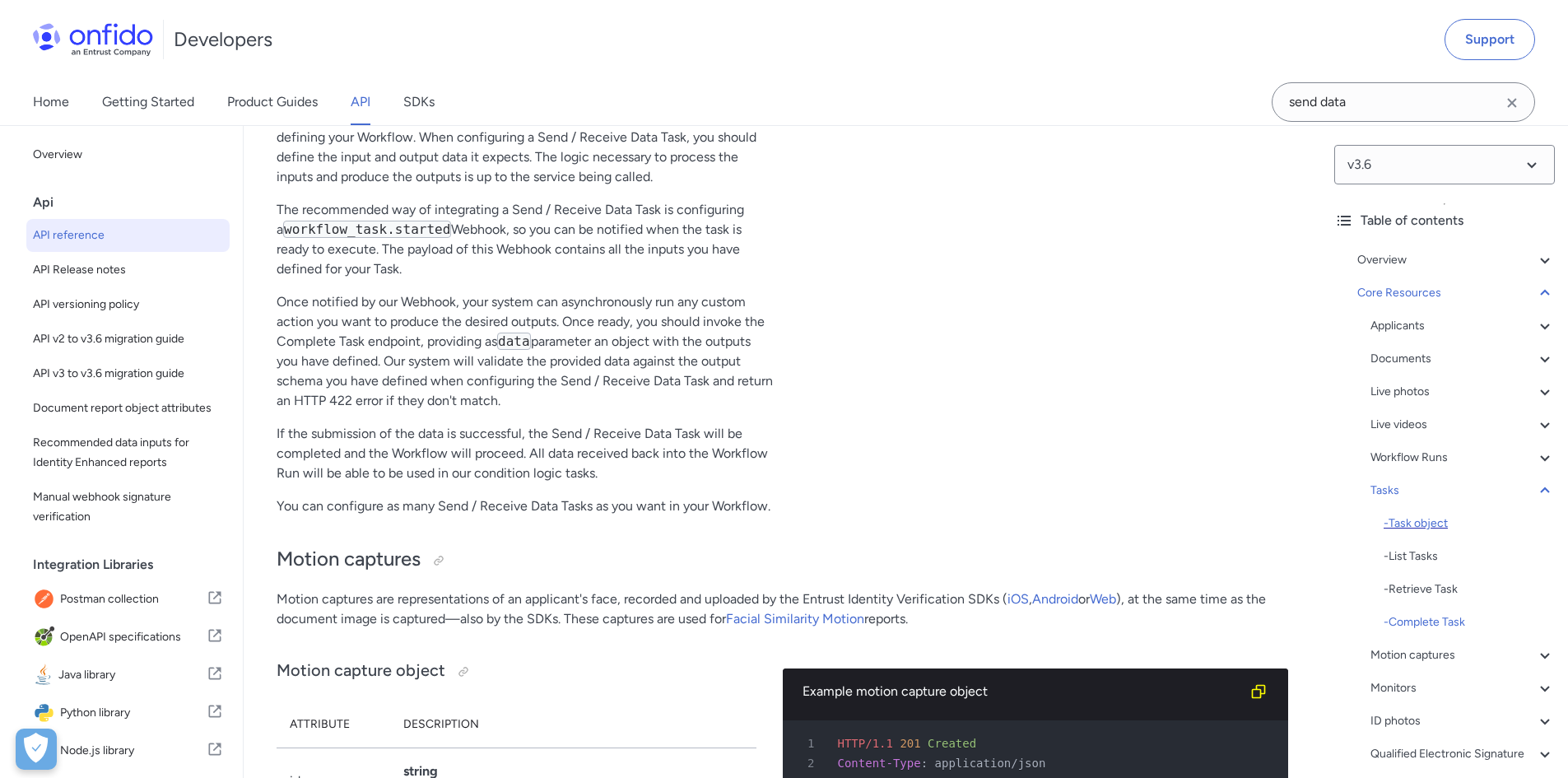
scroll to position [83, 0]
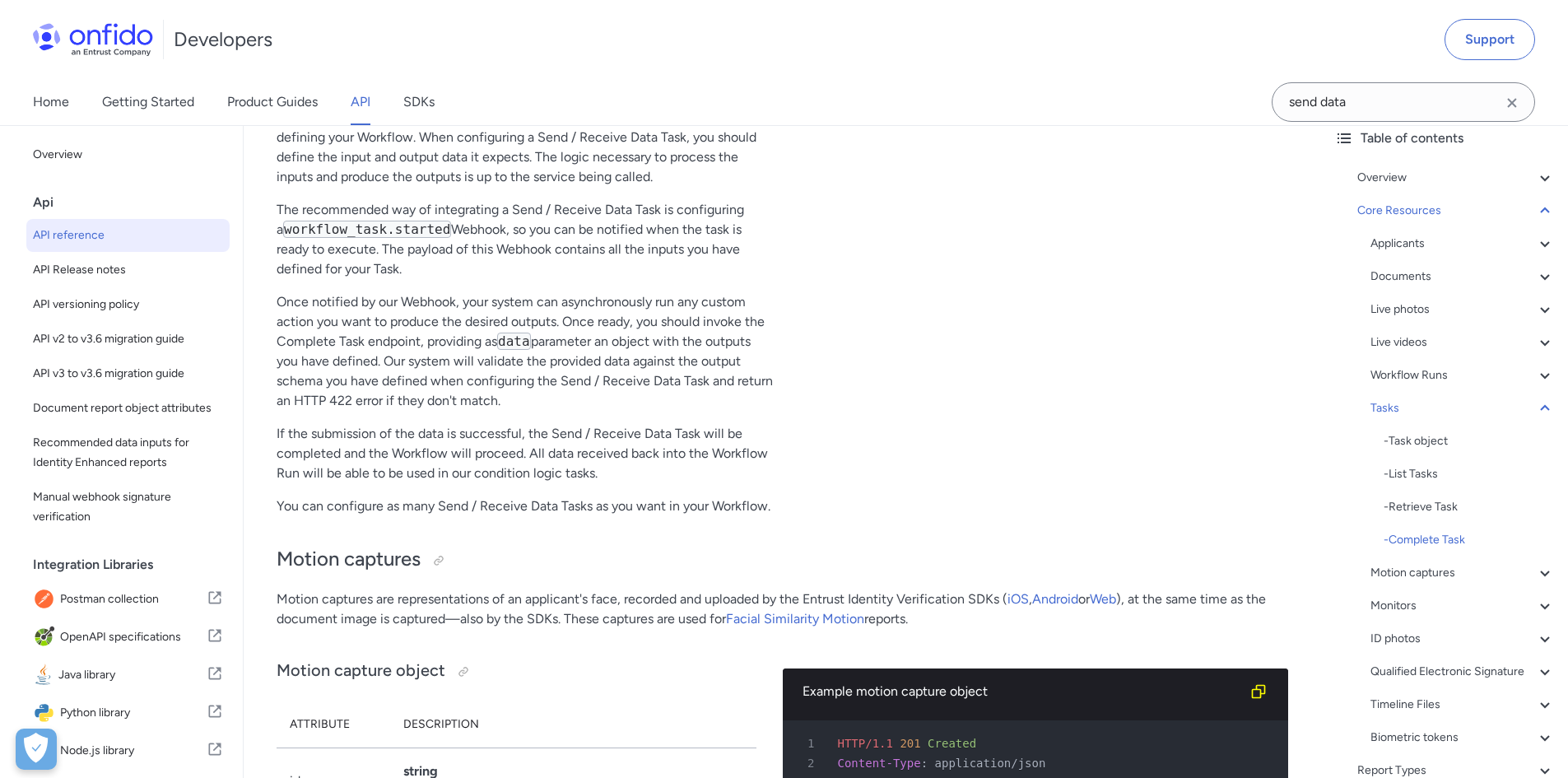
click at [1524, 615] on div "Applicants - Applicants with Sanctioned Documents - Applicant object - ID numbe…" at bounding box center [1462, 490] width 185 height 513
click at [1535, 605] on icon at bounding box center [1545, 606] width 20 height 20
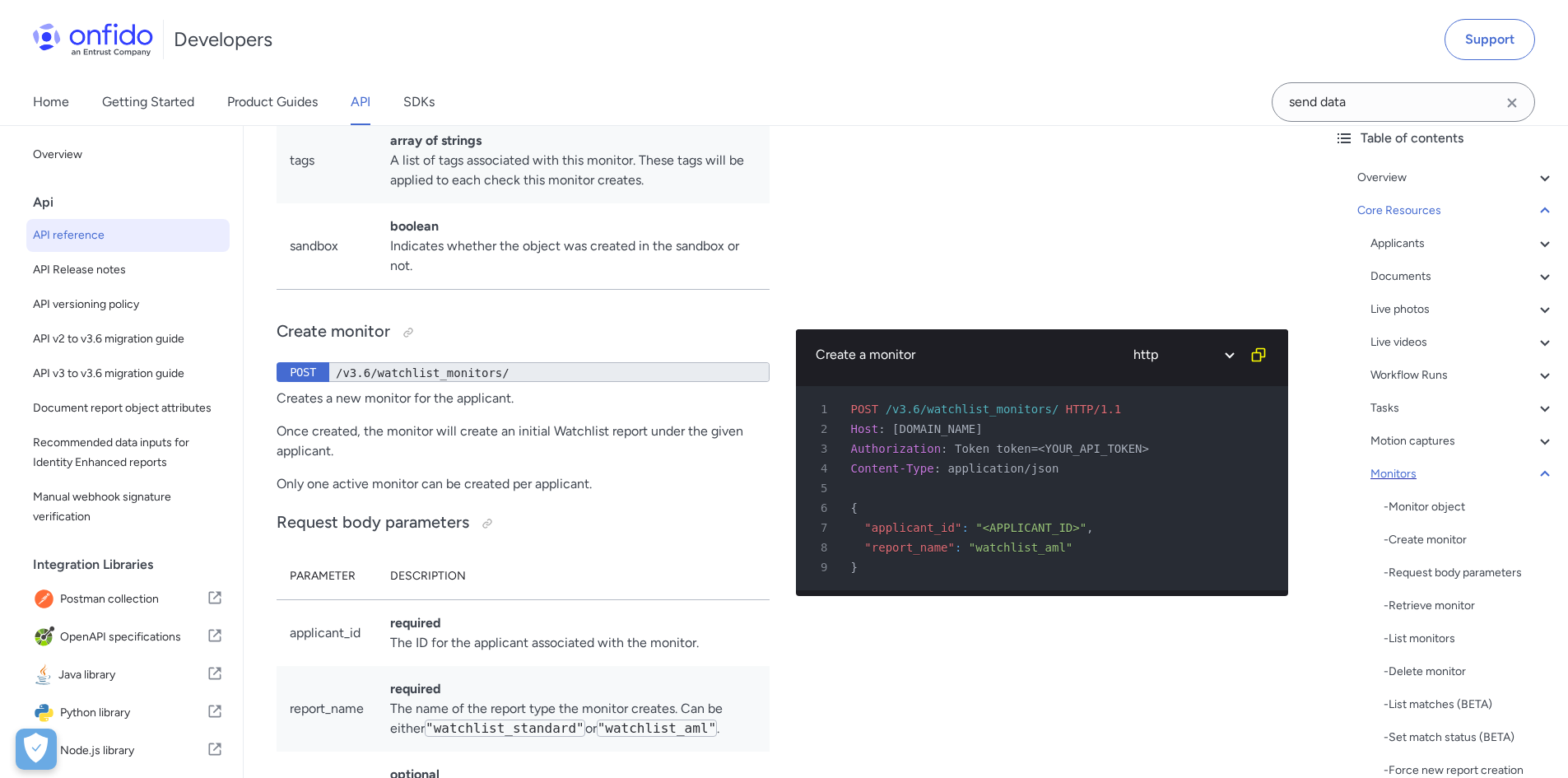
scroll to position [44313, 0]
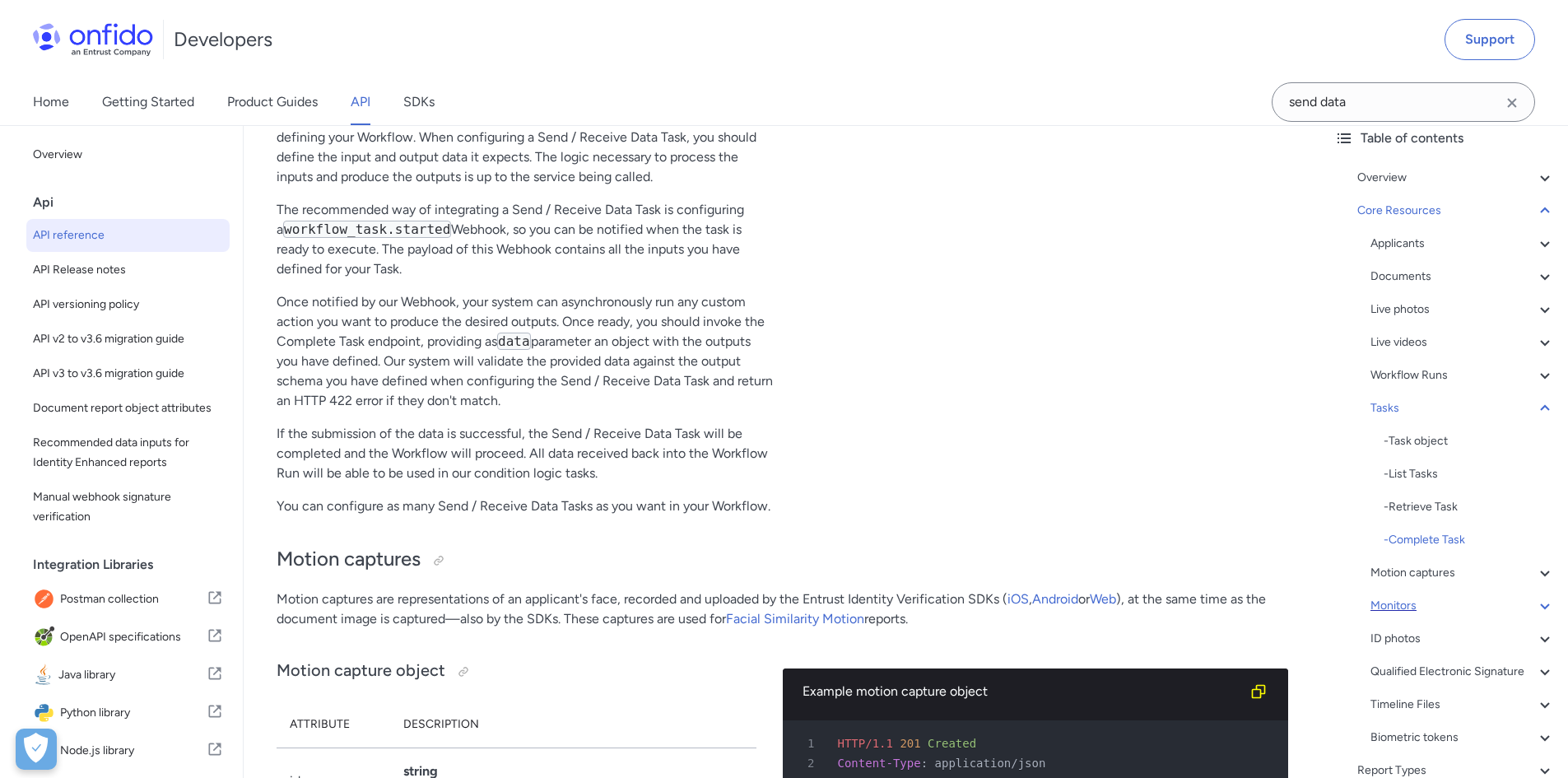
click at [800, 529] on div "Complete Task http bash 1 POST /v3.6/workflow_runs/<WORKFLOW_RUN_ID>/tasks/<TAS…" at bounding box center [1053, 51] width 506 height 957
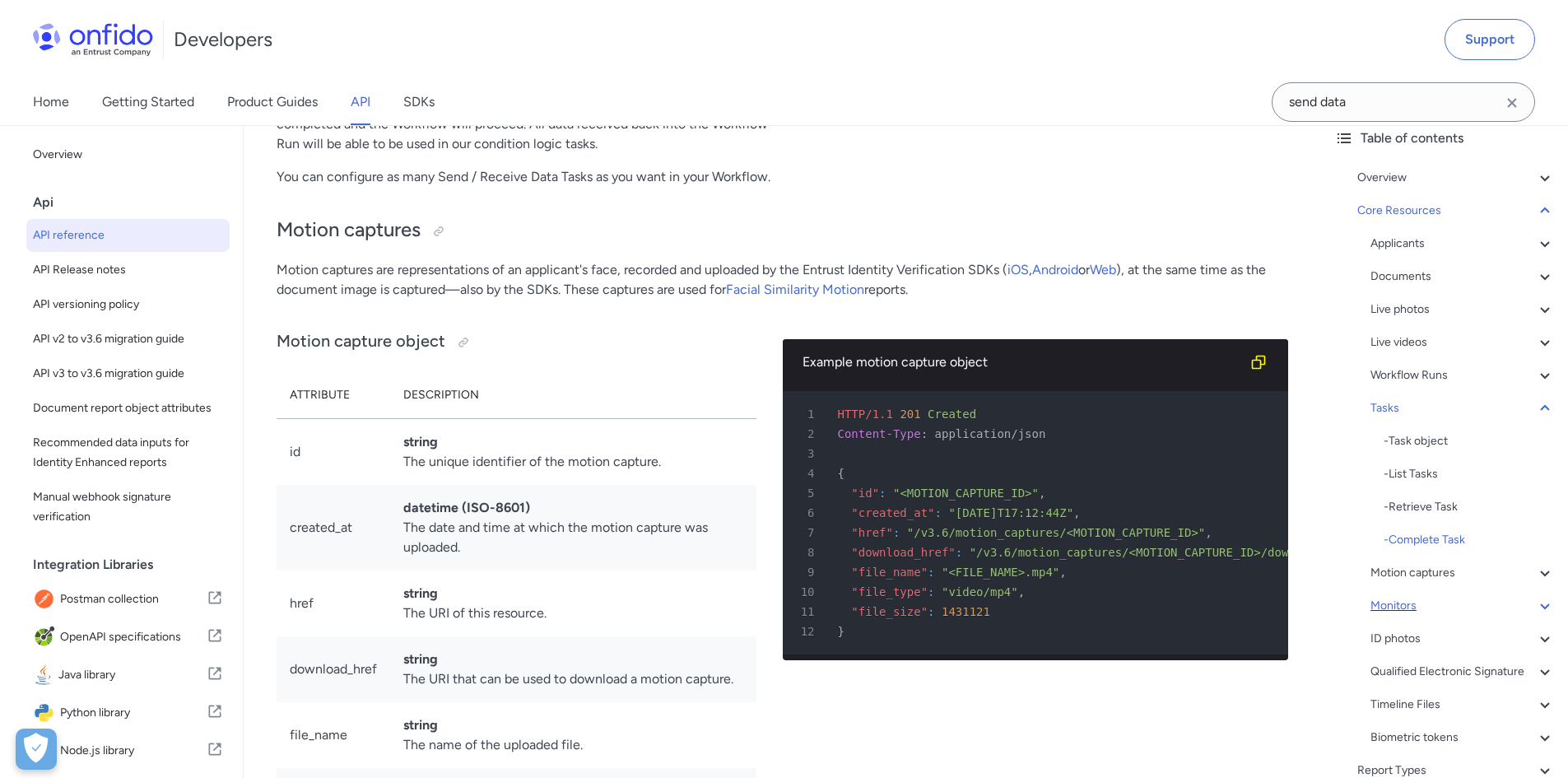
scroll to position [44808, 0]
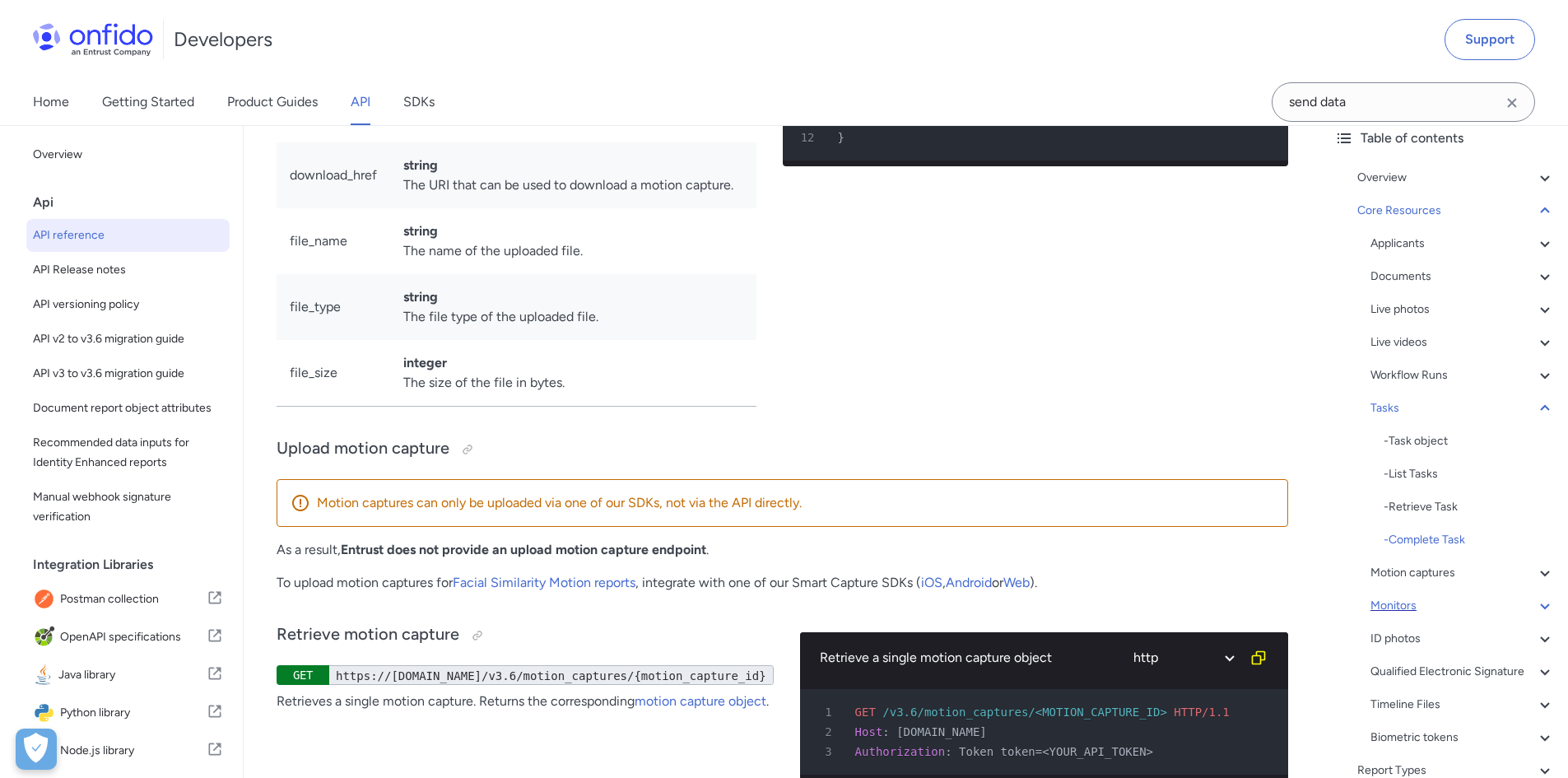
scroll to position [45219, 0]
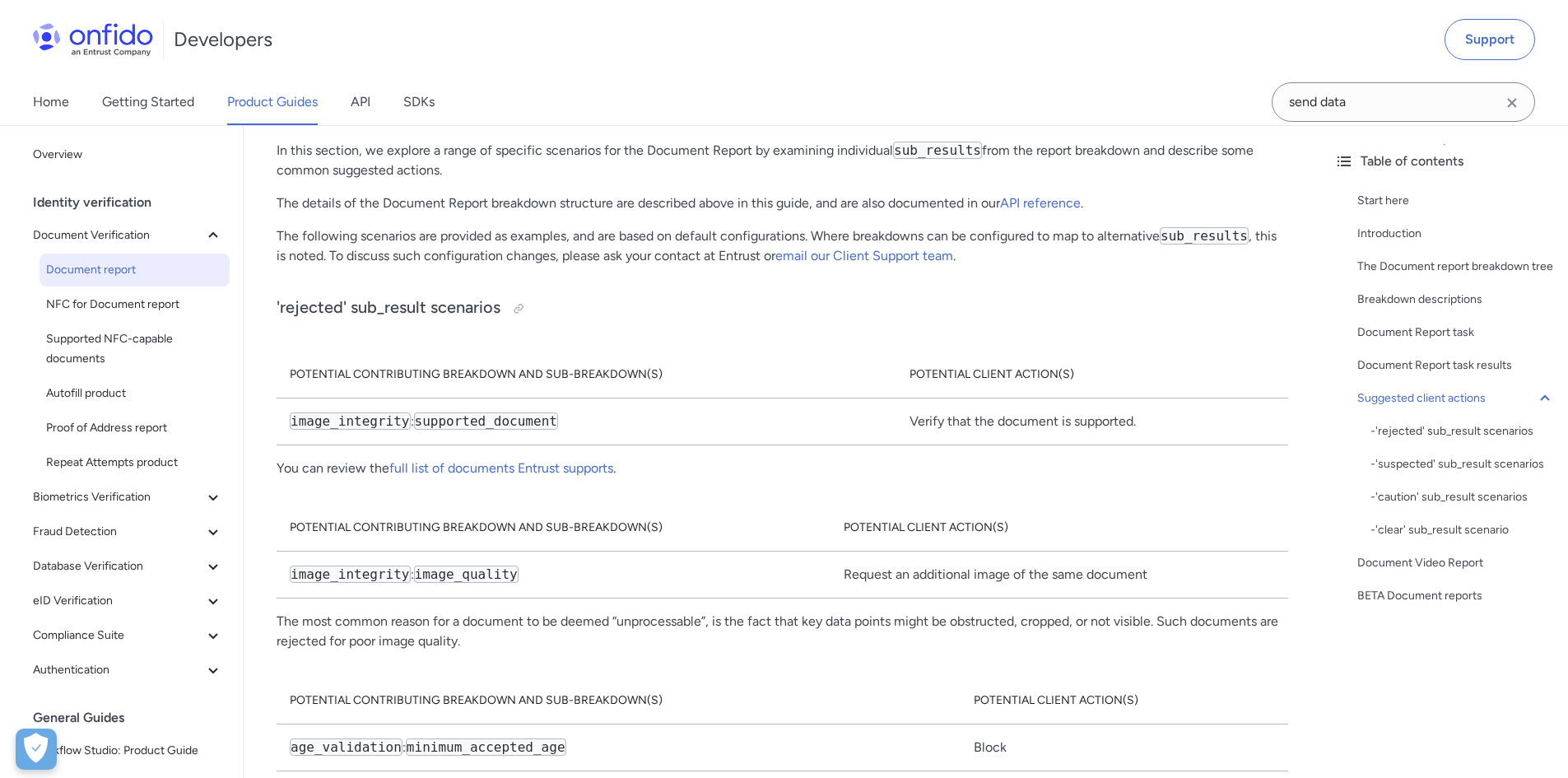
scroll to position [8808, 0]
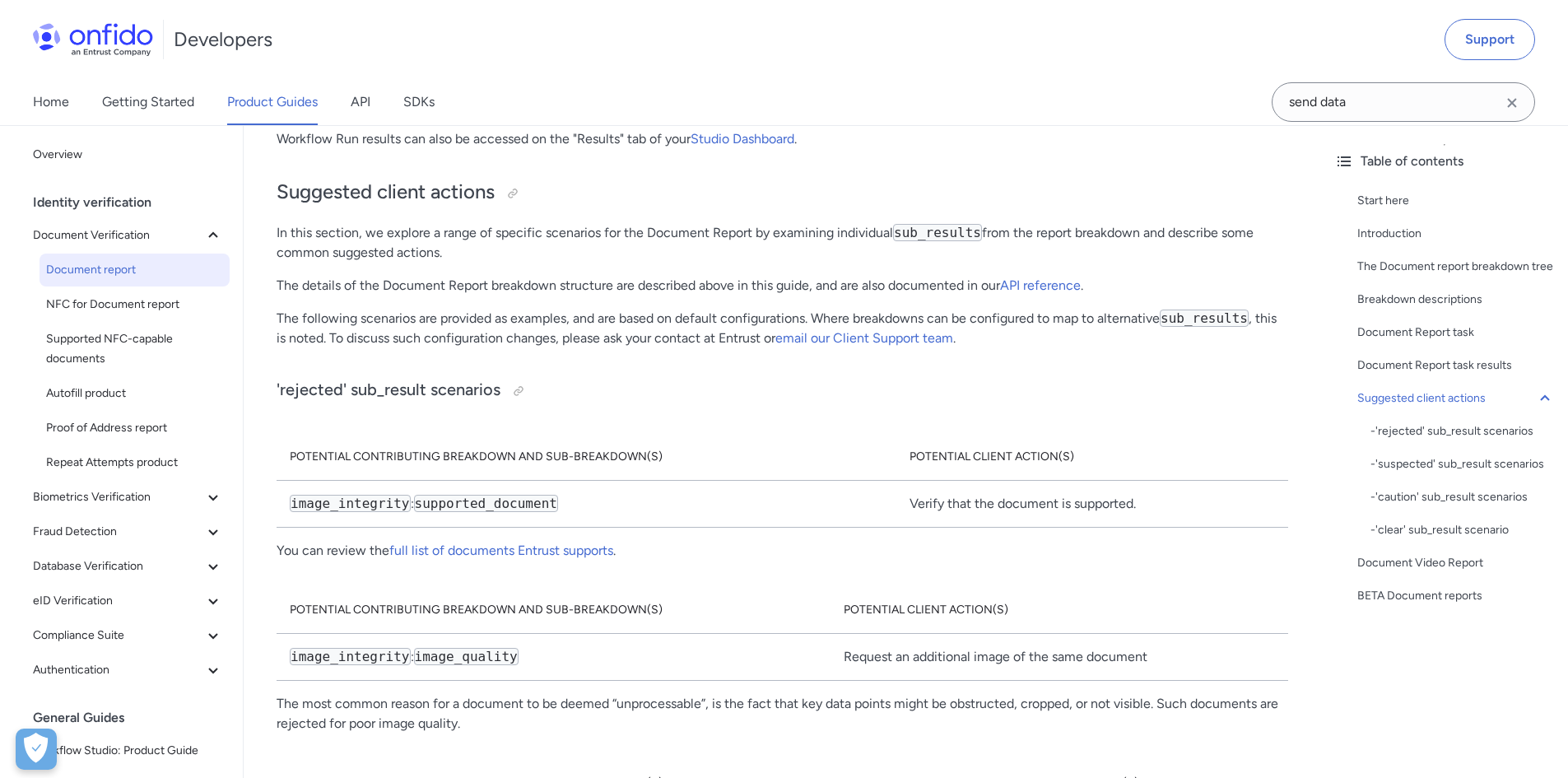
click at [601, 223] on p "In this section, we explore a range of specific scenarios for the Document Repo…" at bounding box center [781, 242] width 1011 height 39
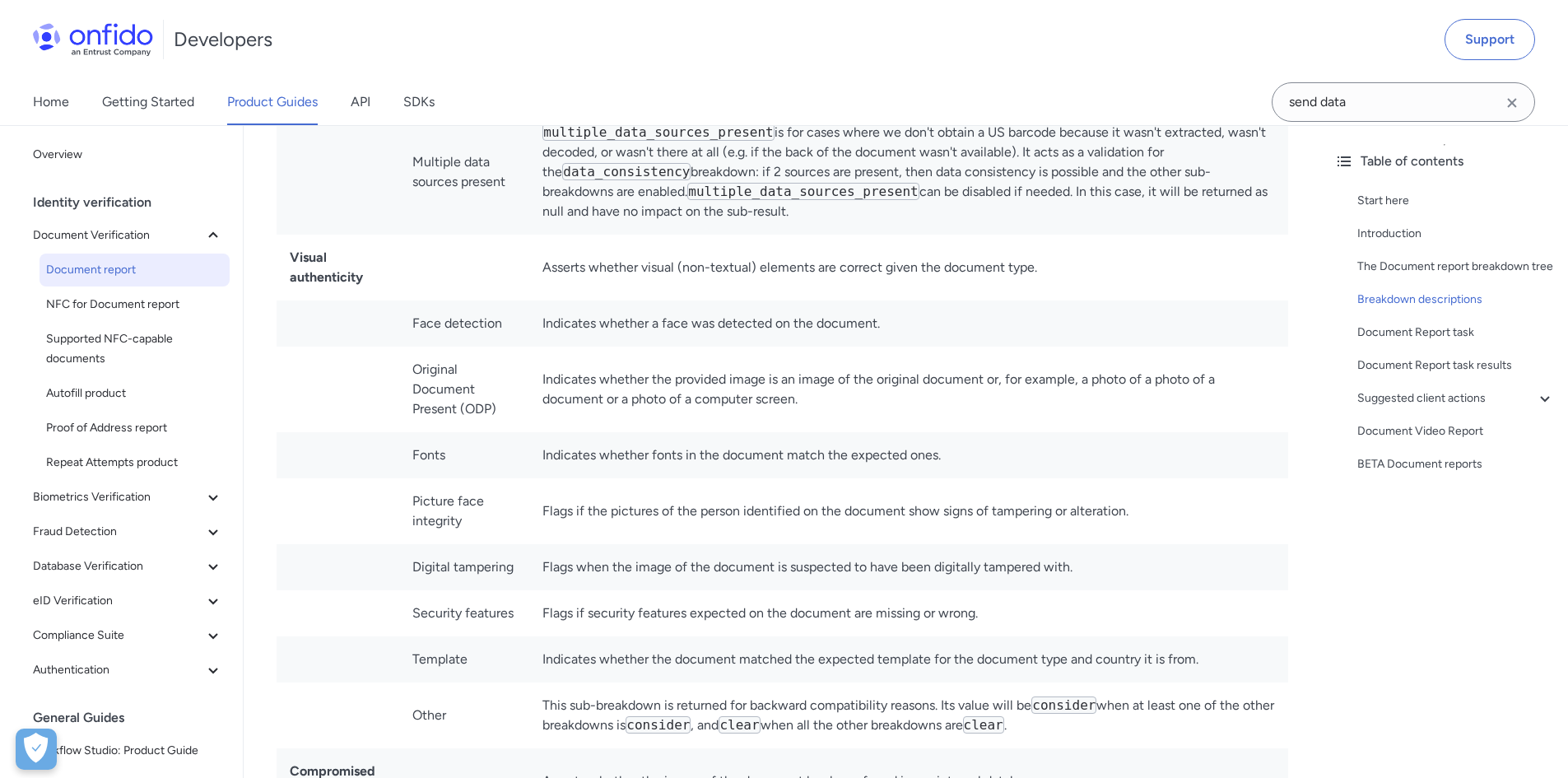
scroll to position [6318, 0]
